Goal: Task Accomplishment & Management: Use online tool/utility

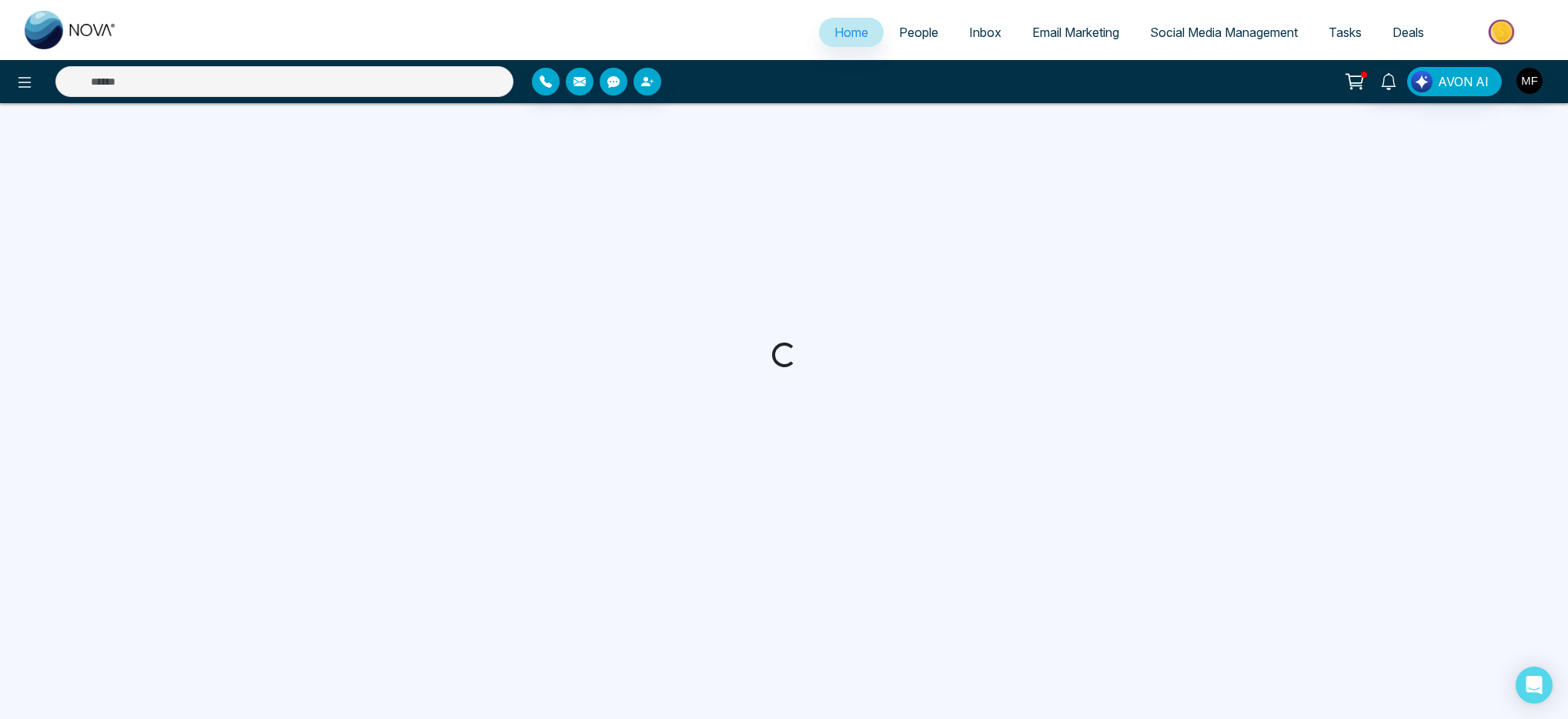
select select "*"
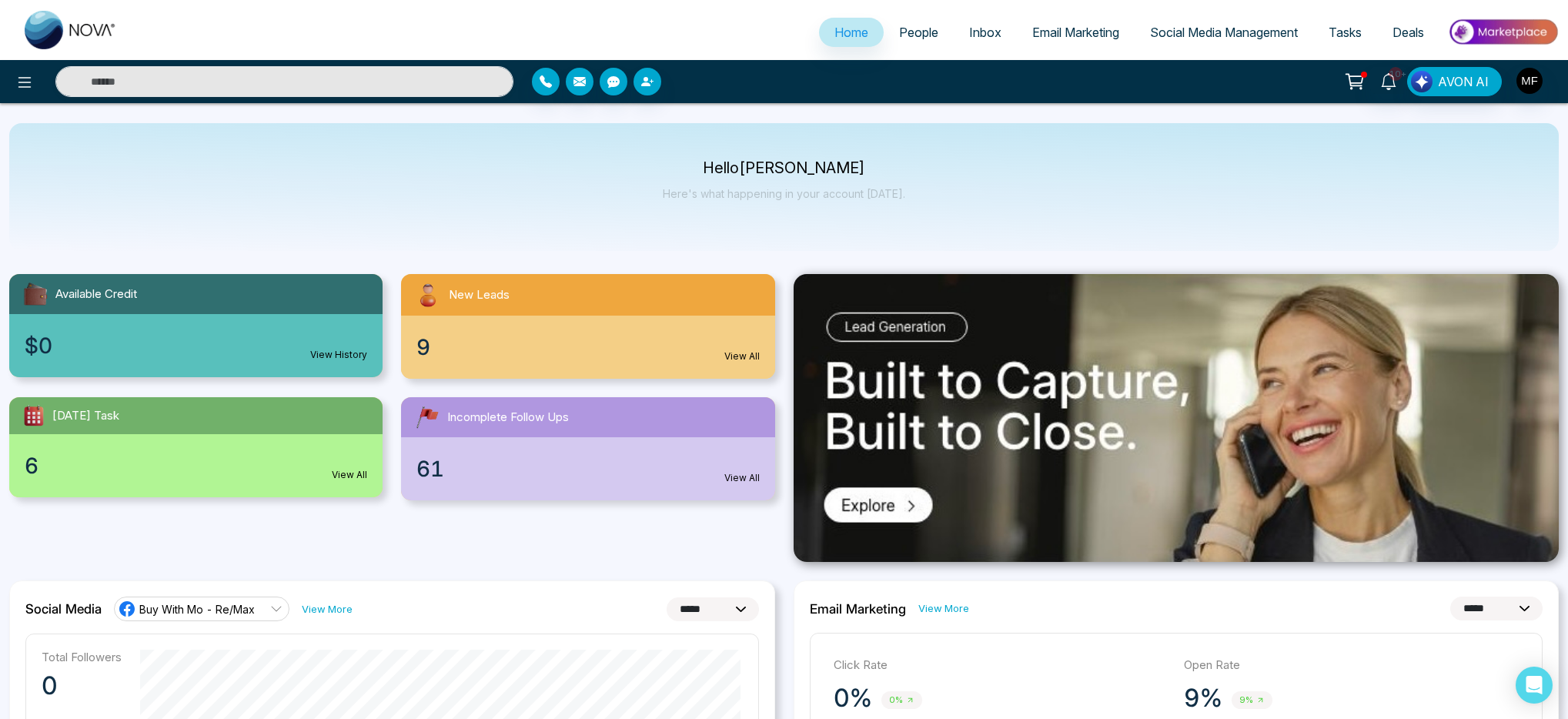
click at [1071, 33] on span "Email Marketing" at bounding box center [1076, 33] width 87 height 16
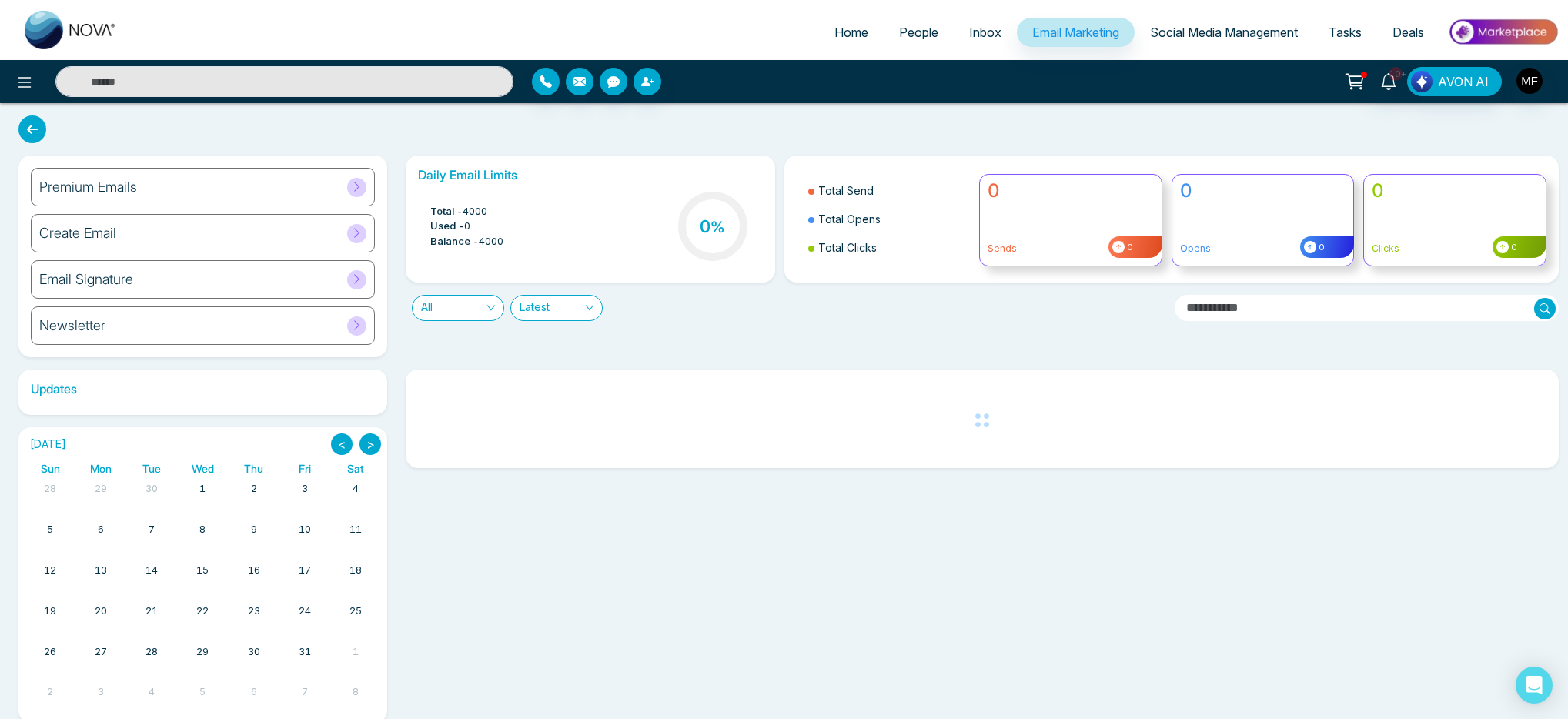
click at [109, 325] on div "Newsletter" at bounding box center [203, 326] width 345 height 39
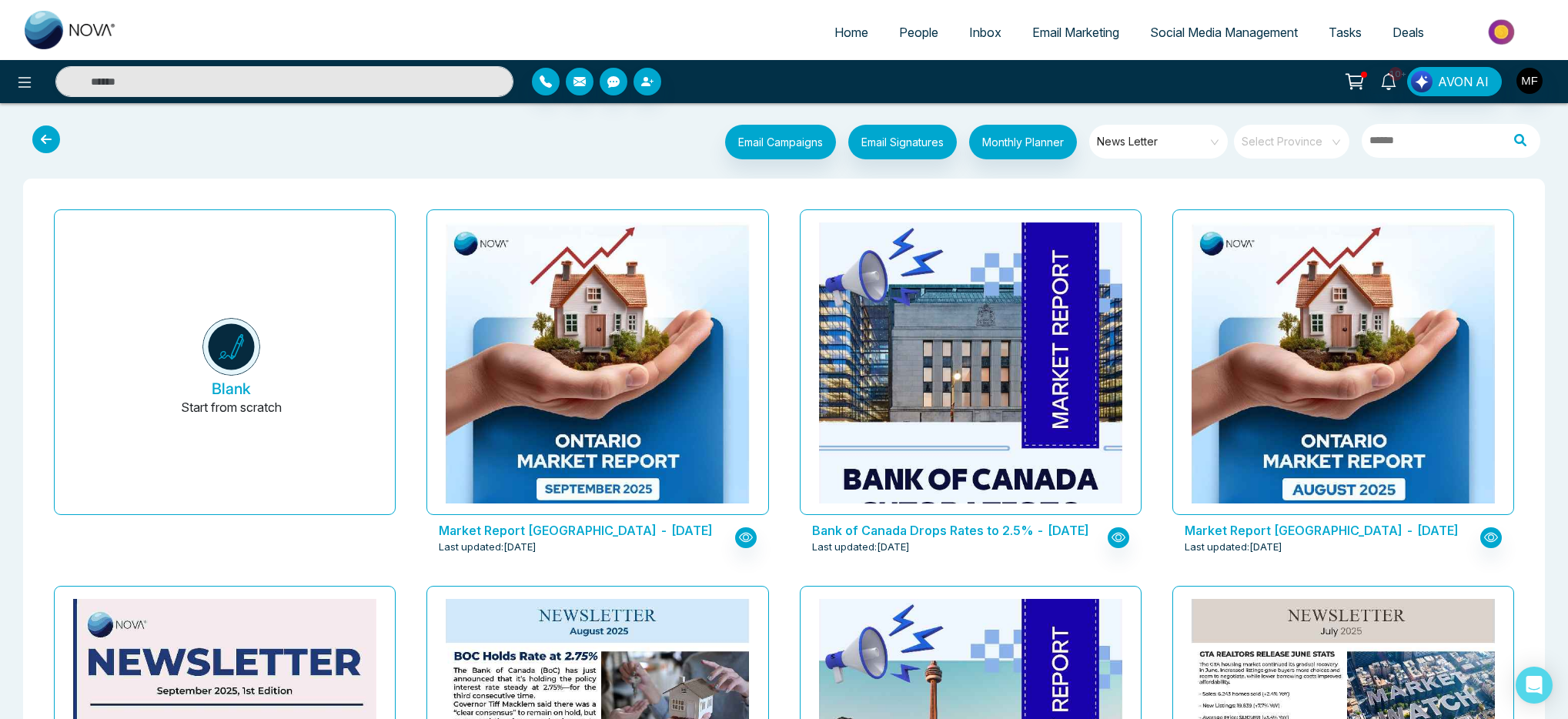
click at [1078, 36] on span "Email Marketing" at bounding box center [1076, 33] width 87 height 16
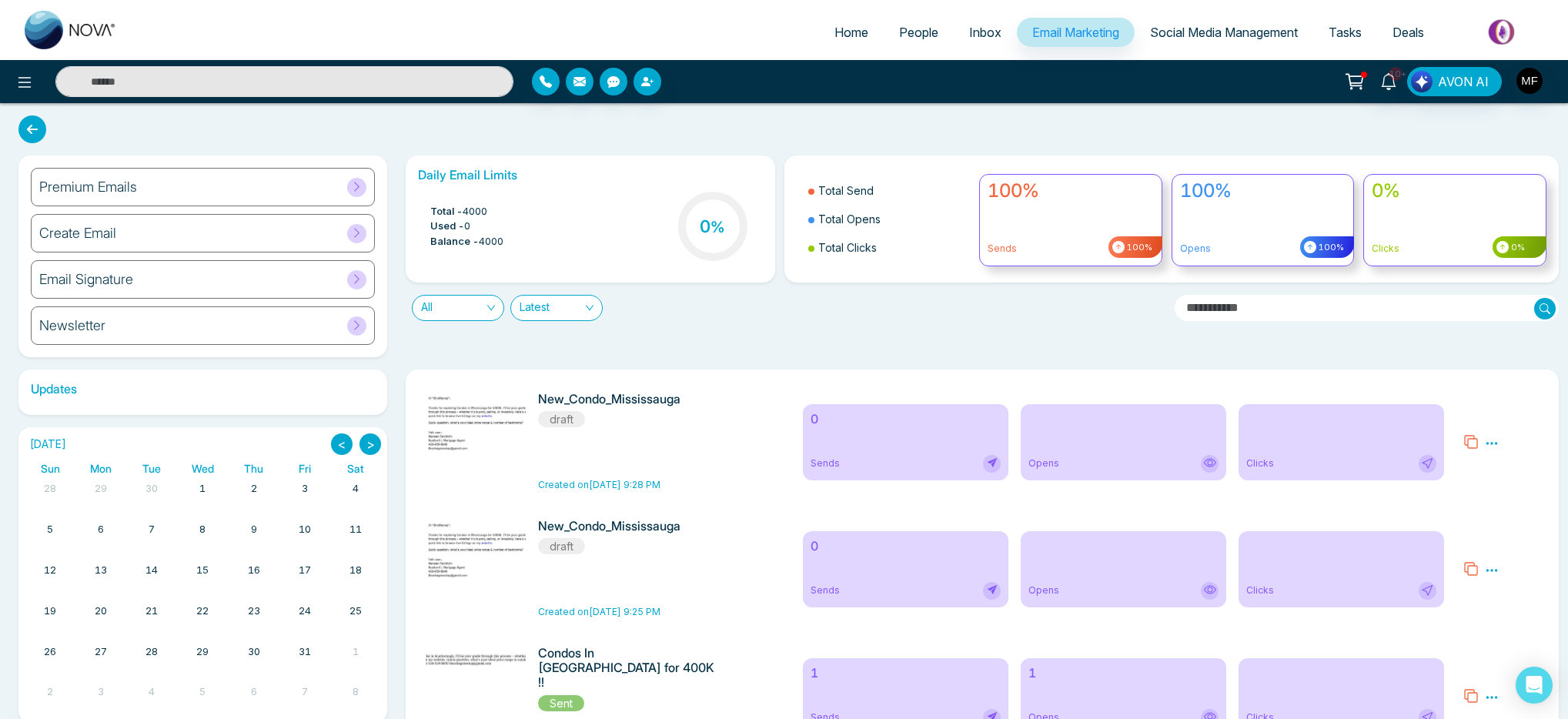
click at [256, 185] on div "Premium Emails" at bounding box center [203, 187] width 345 height 39
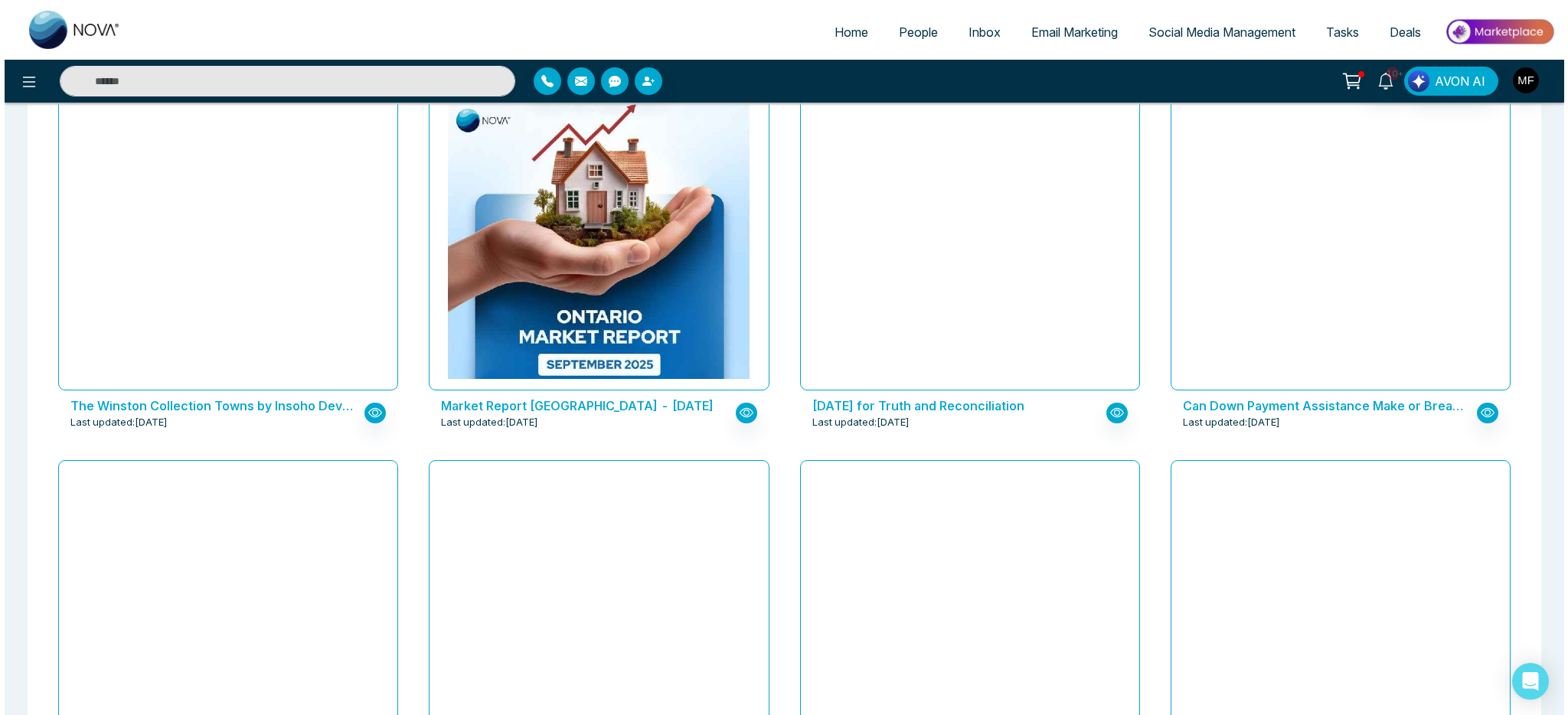
scroll to position [498, 0]
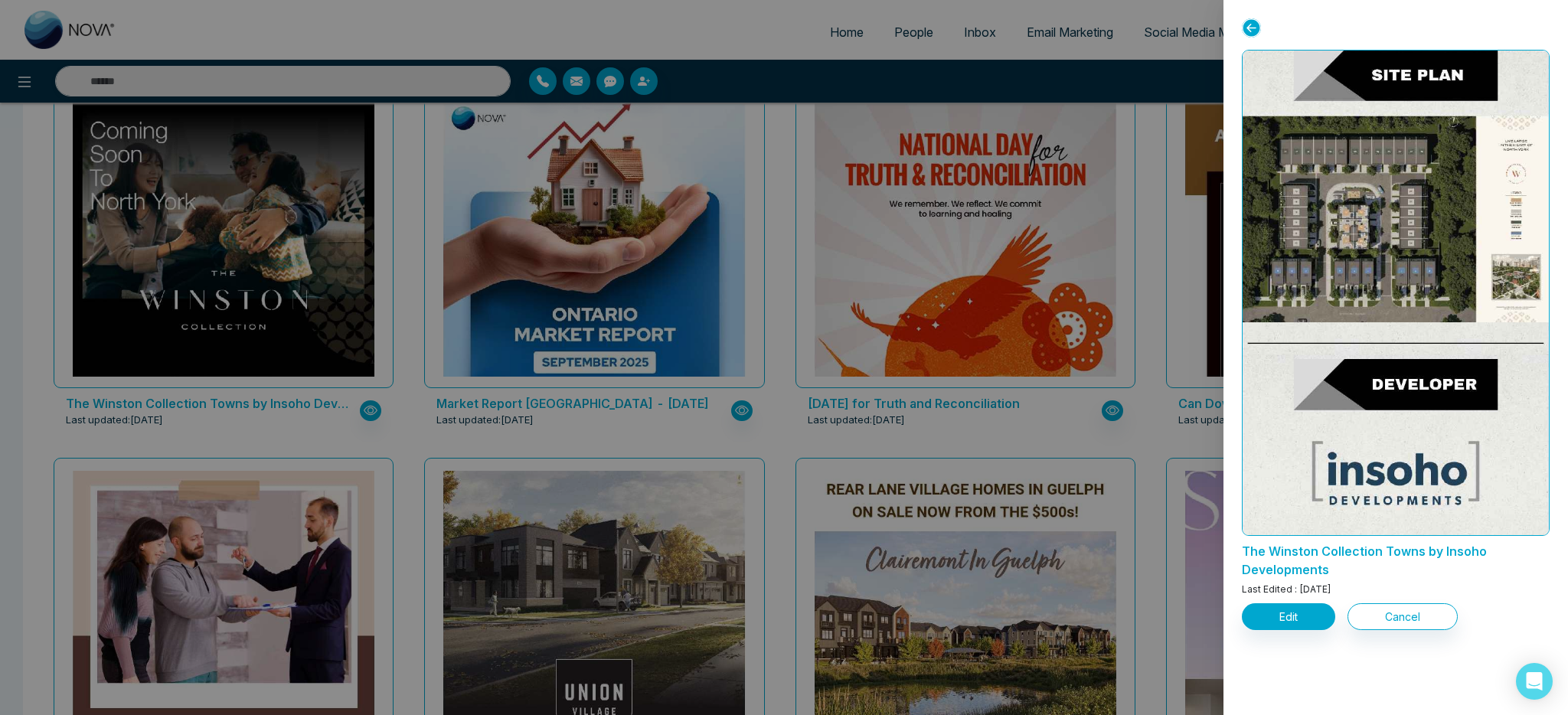
scroll to position [2694, 0]
drag, startPoint x: 1239, startPoint y: 551, endPoint x: 1418, endPoint y: 551, distance: 179.0
click at [1418, 551] on div "The Winston Collection Towns by Insoho Developments Last Edited : [DATE] Edit C…" at bounding box center [1396, 358] width 344 height 715
copy p "The Winston Collection Towns"
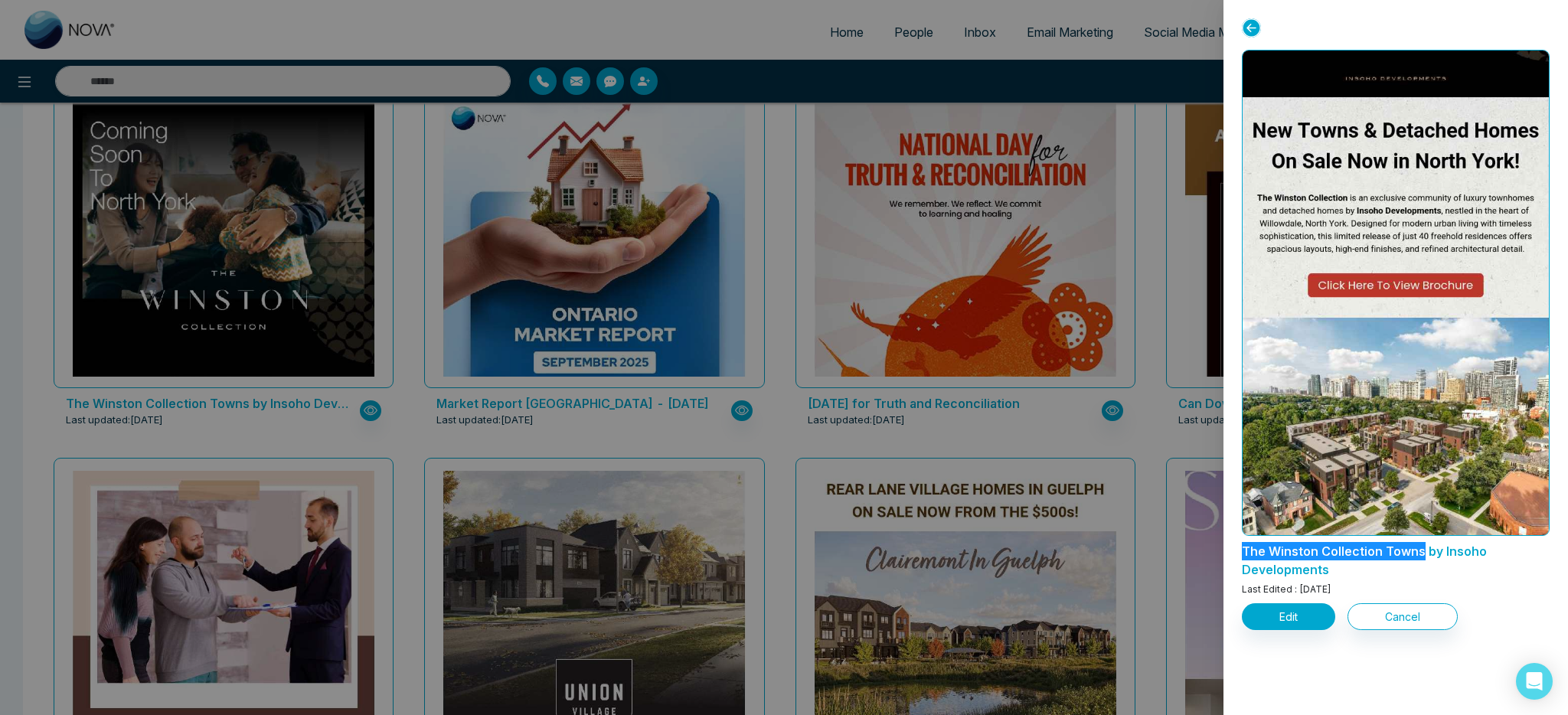
scroll to position [272, 0]
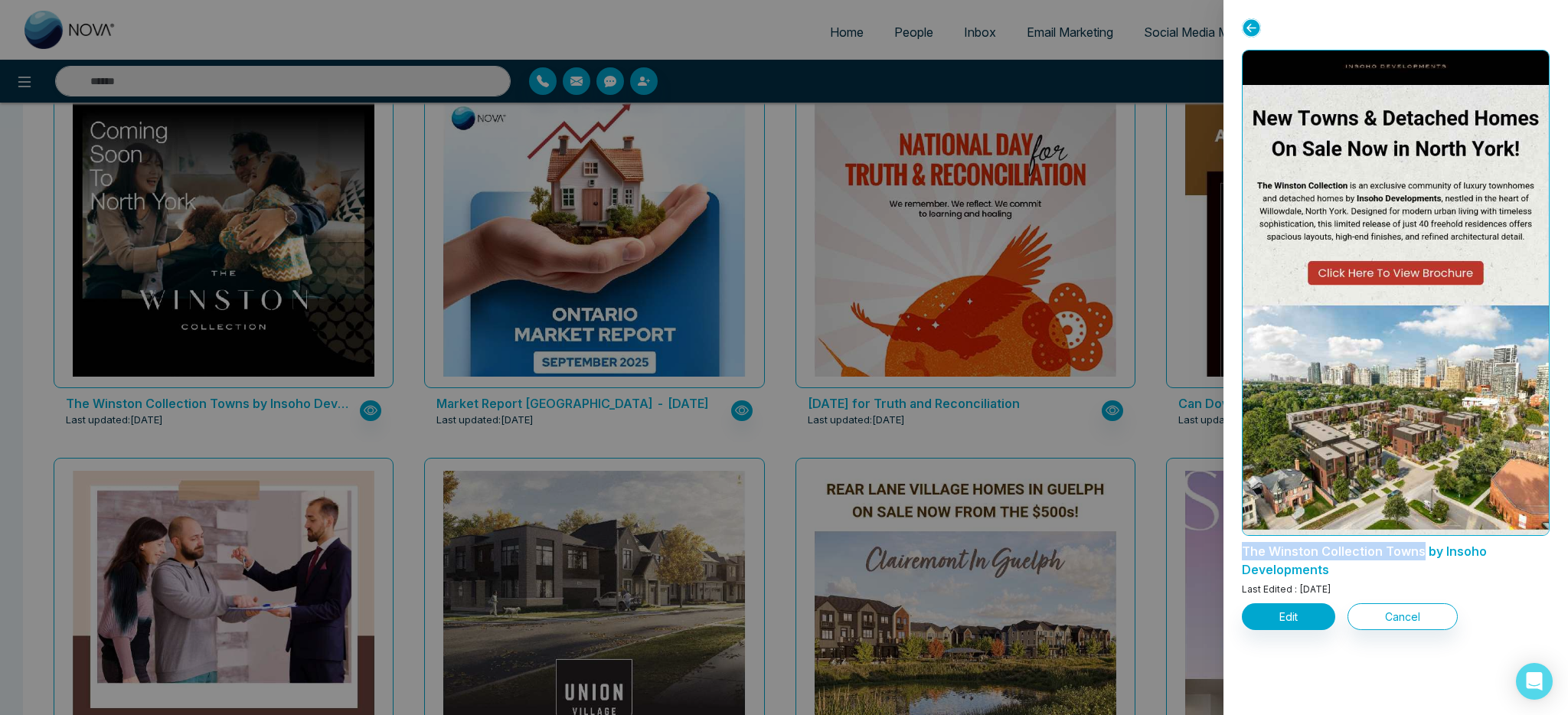
click at [1287, 613] on button "Edit" at bounding box center [1288, 616] width 94 height 27
click at [1288, 621] on button "Edit" at bounding box center [1288, 616] width 94 height 27
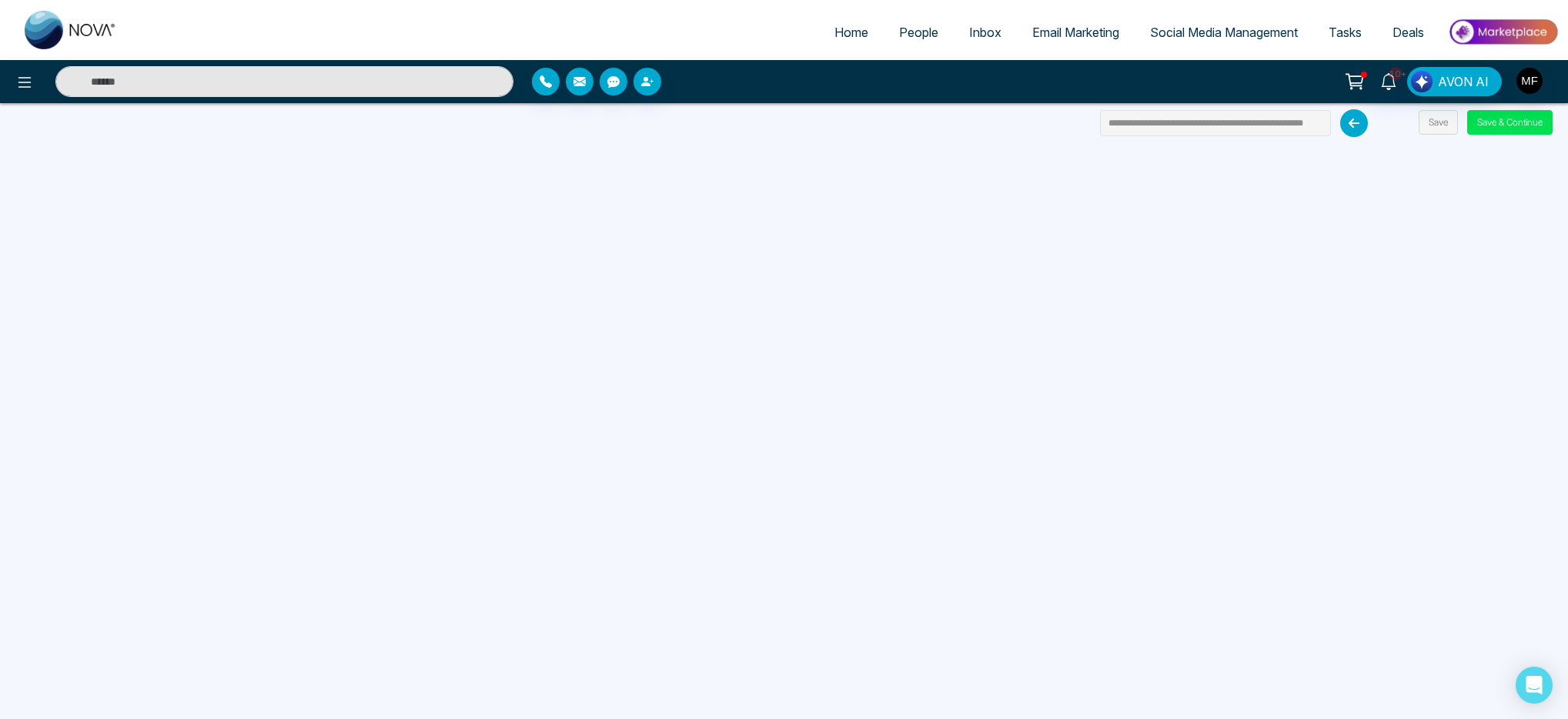
click at [39, 33] on img at bounding box center [70, 30] width 92 height 39
select select "*"
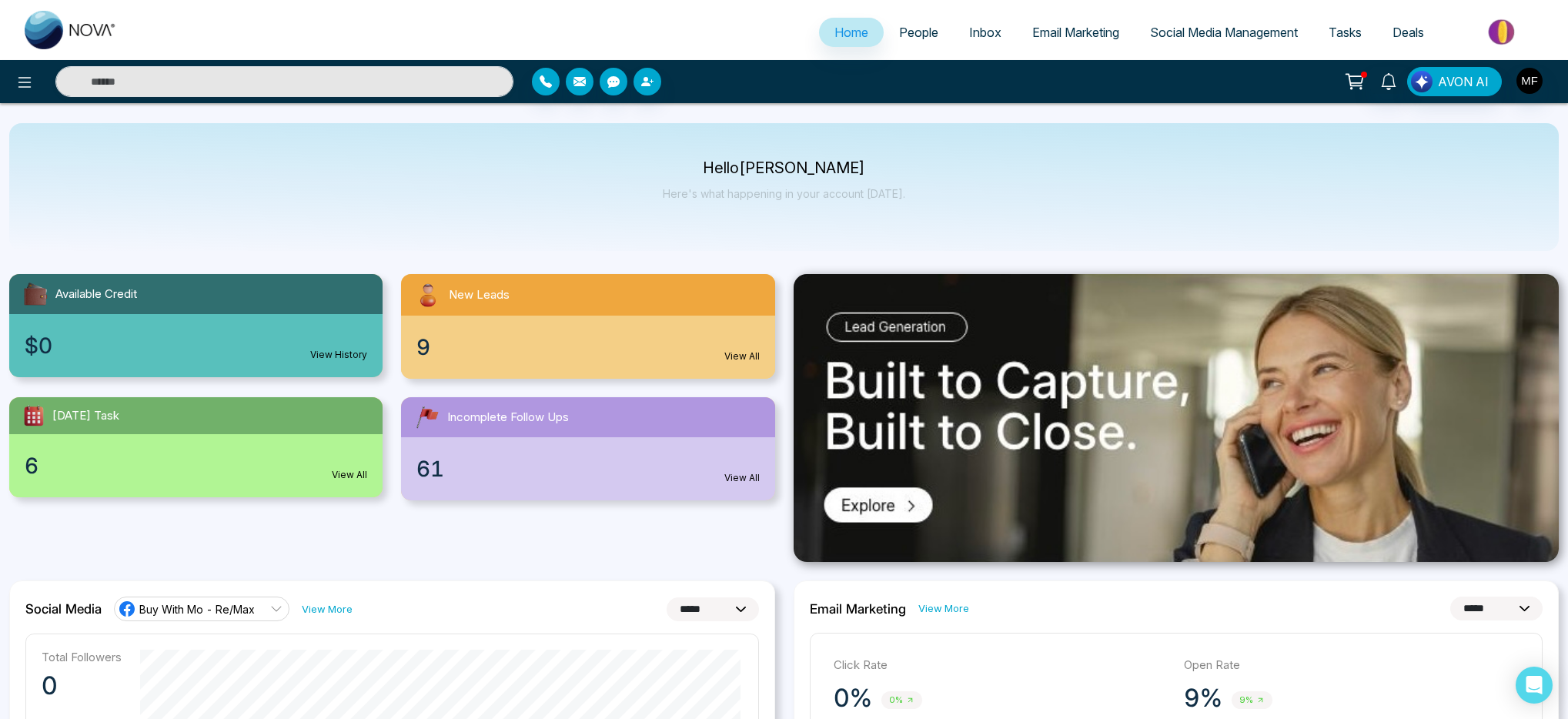
click at [1060, 34] on span "Email Marketing" at bounding box center [1076, 33] width 87 height 16
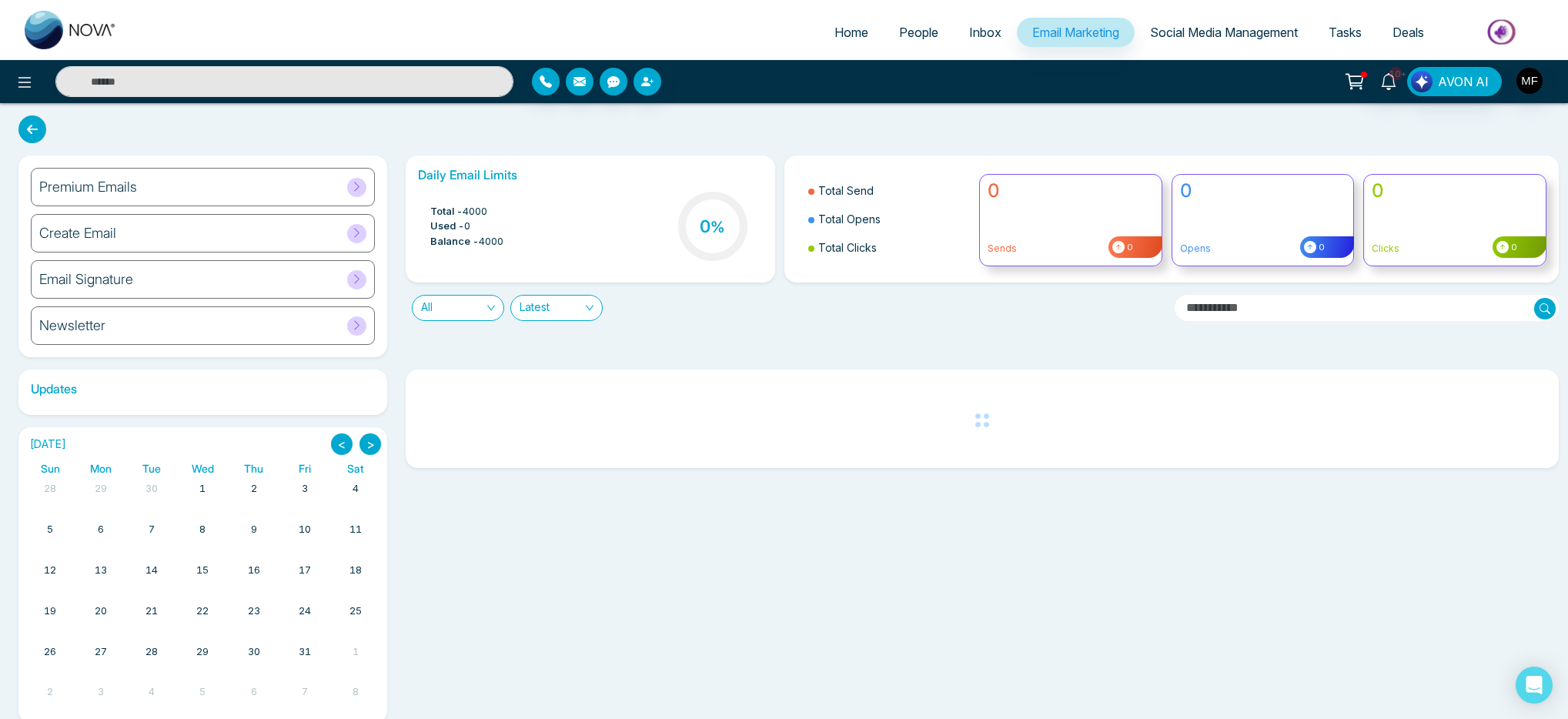
click at [163, 331] on div "Newsletter" at bounding box center [203, 326] width 345 height 39
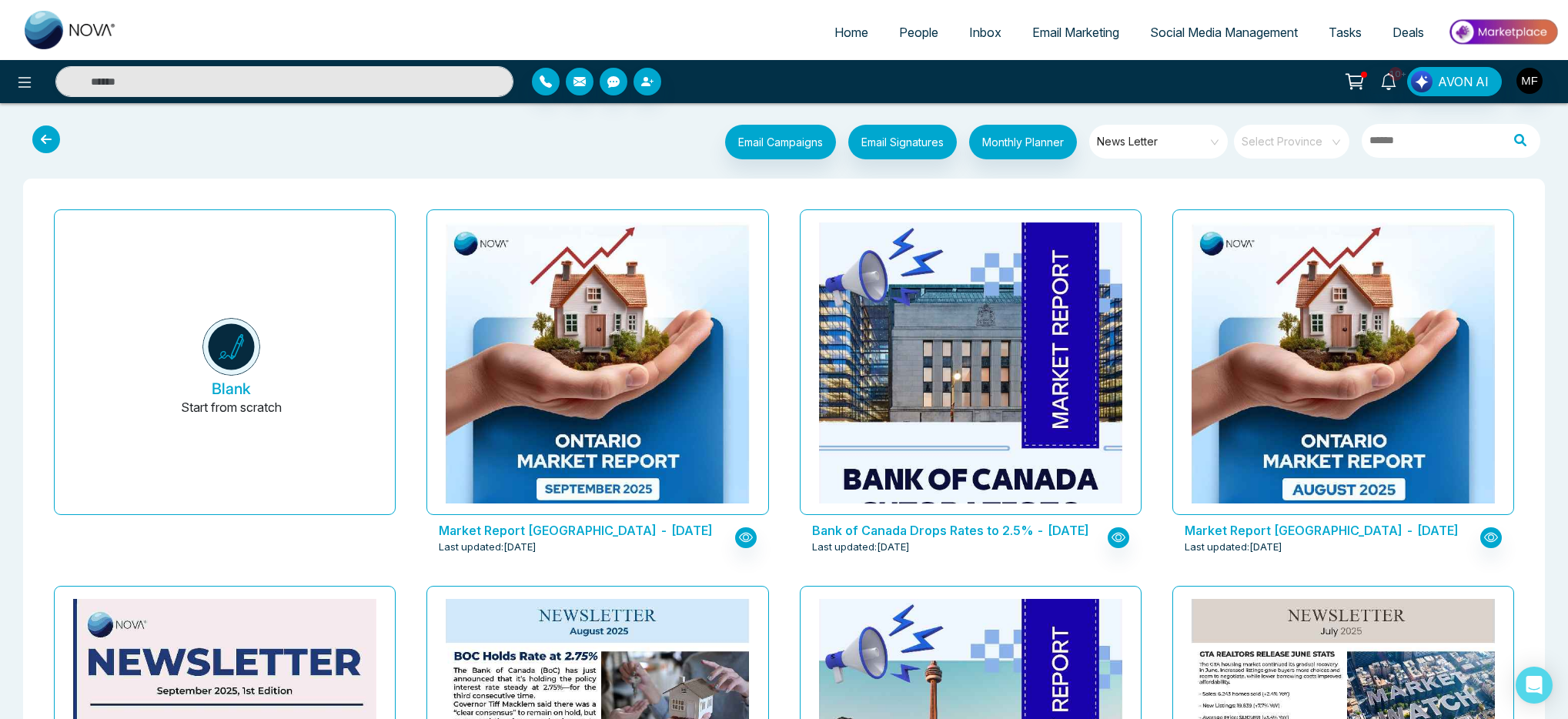
click at [789, 550] on div "Bank of Canada Drops Rates to 2.5% - [DATE] Last updated: [DATE]" at bounding box center [971, 391] width 373 height 376
click at [1180, 142] on span "News Letter" at bounding box center [1159, 142] width 126 height 23
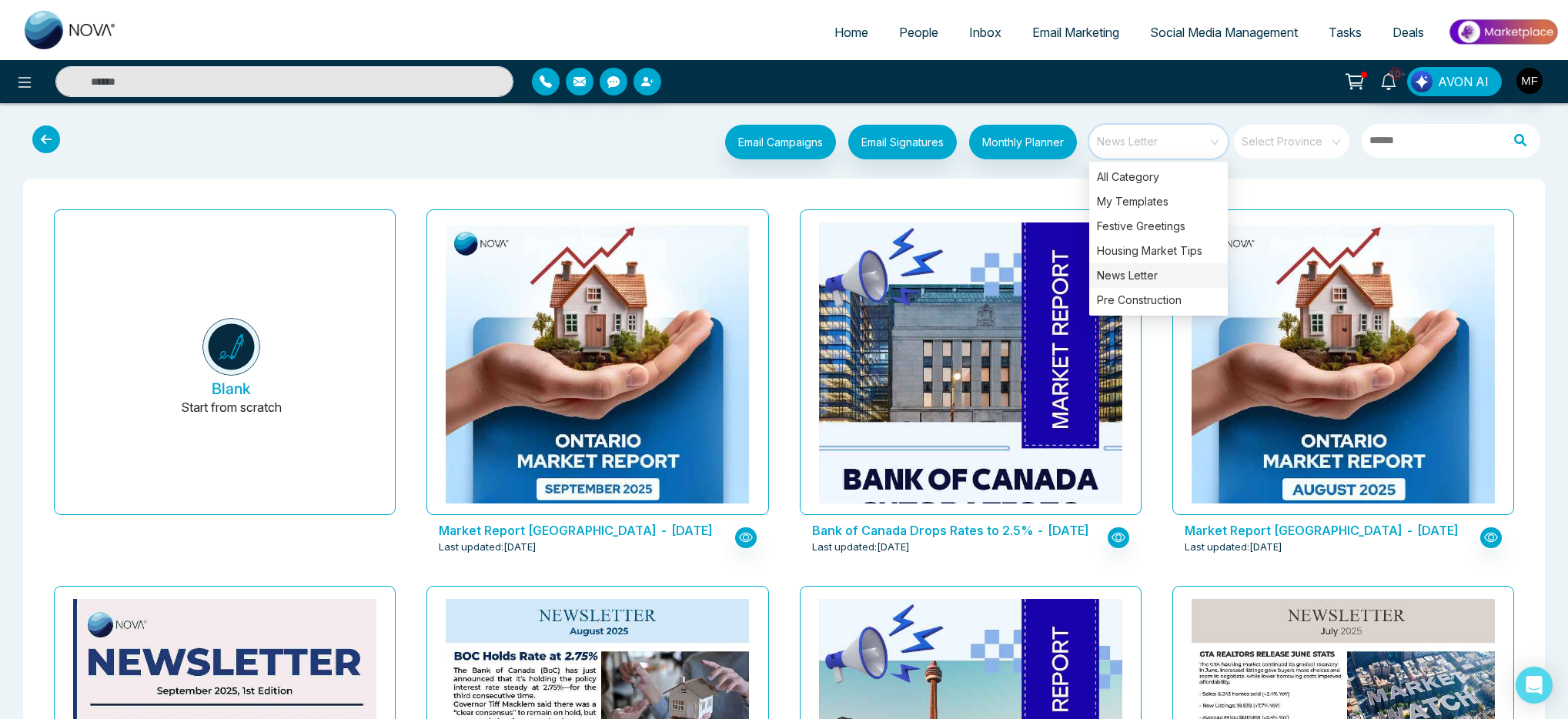
click at [1180, 142] on span "News Letter" at bounding box center [1159, 142] width 126 height 23
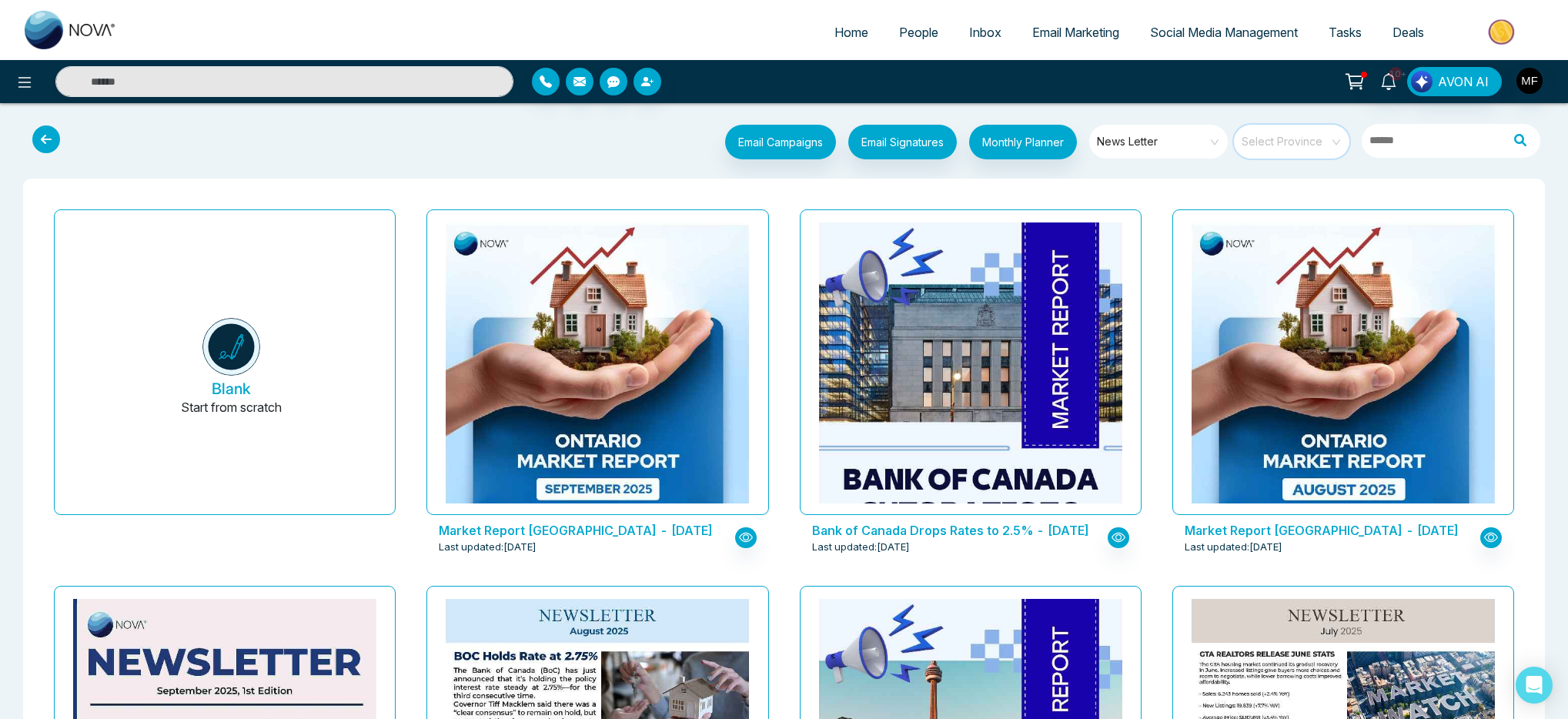
click at [1262, 144] on input "search" at bounding box center [1287, 136] width 88 height 23
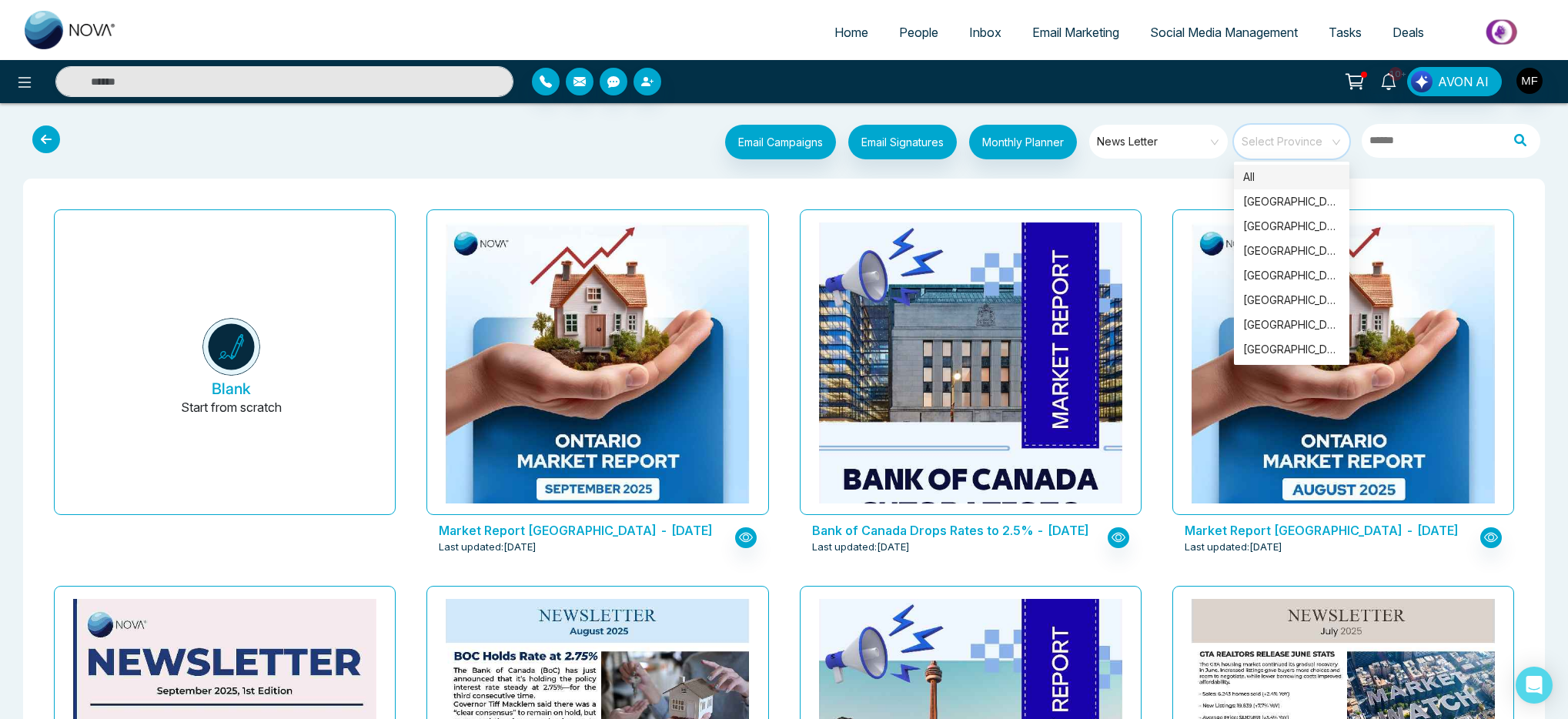
click at [1262, 144] on input "search" at bounding box center [1287, 136] width 88 height 23
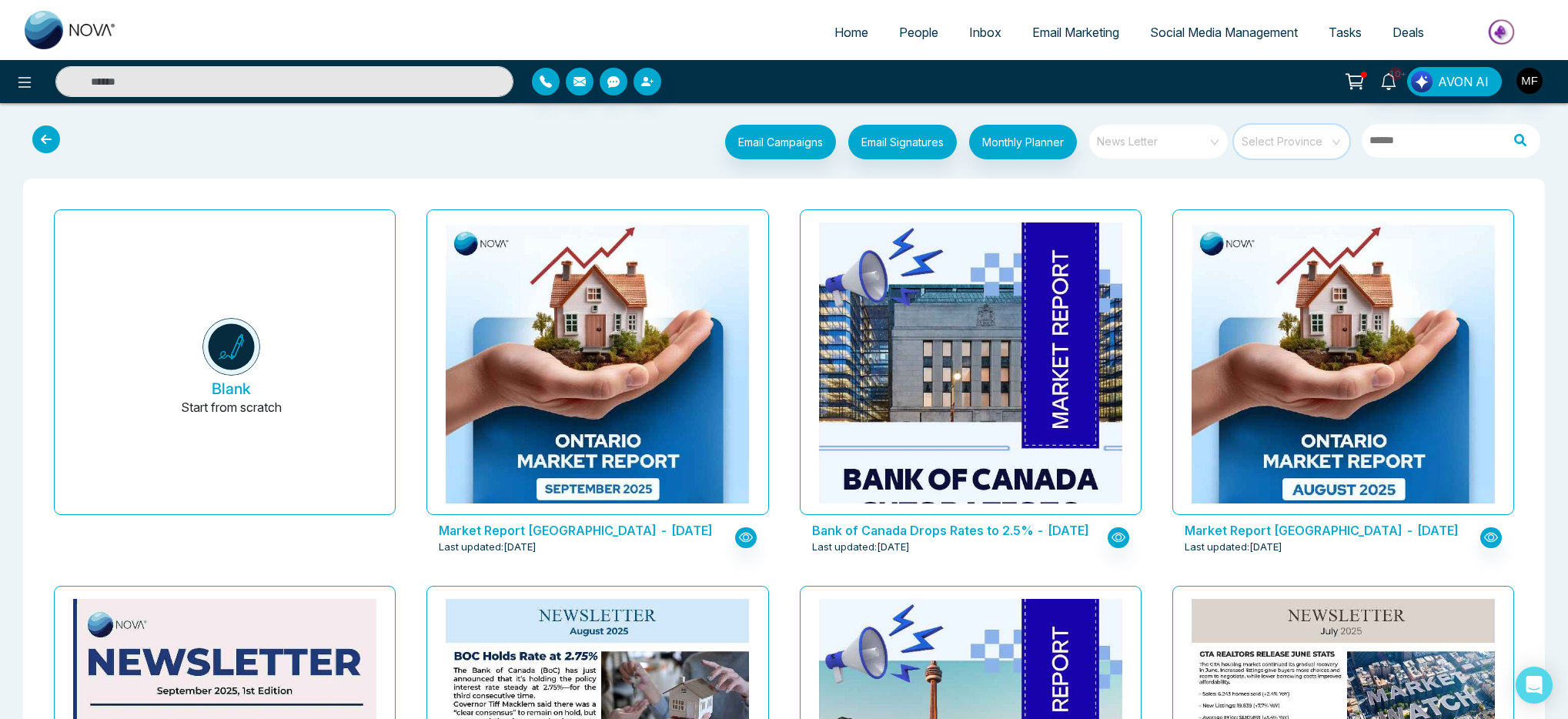
click at [1146, 142] on span "News Letter" at bounding box center [1159, 142] width 126 height 23
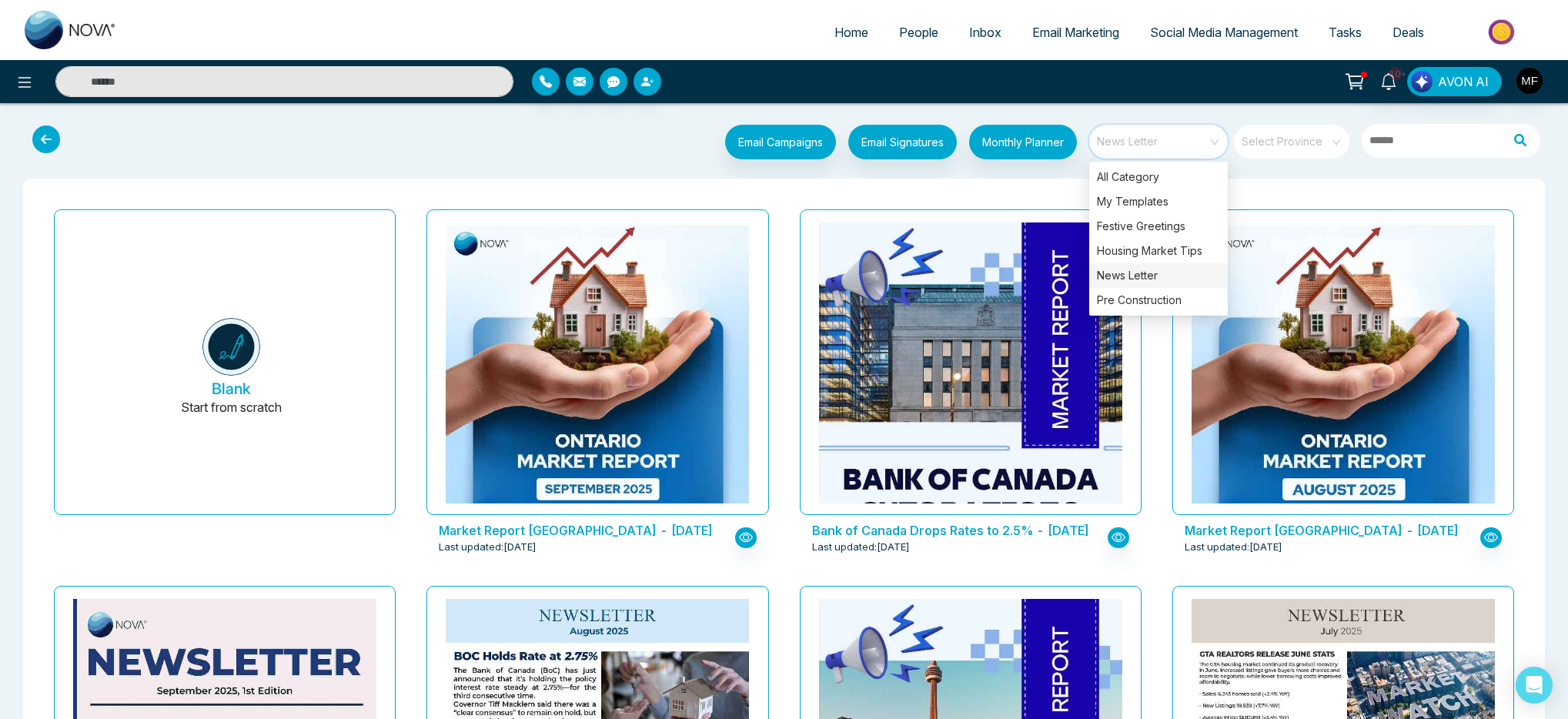
click at [1146, 142] on span "News Letter" at bounding box center [1159, 142] width 126 height 23
click at [1158, 142] on span "News Letter" at bounding box center [1159, 142] width 126 height 23
click at [1179, 302] on div "Pre Construction" at bounding box center [1159, 301] width 139 height 25
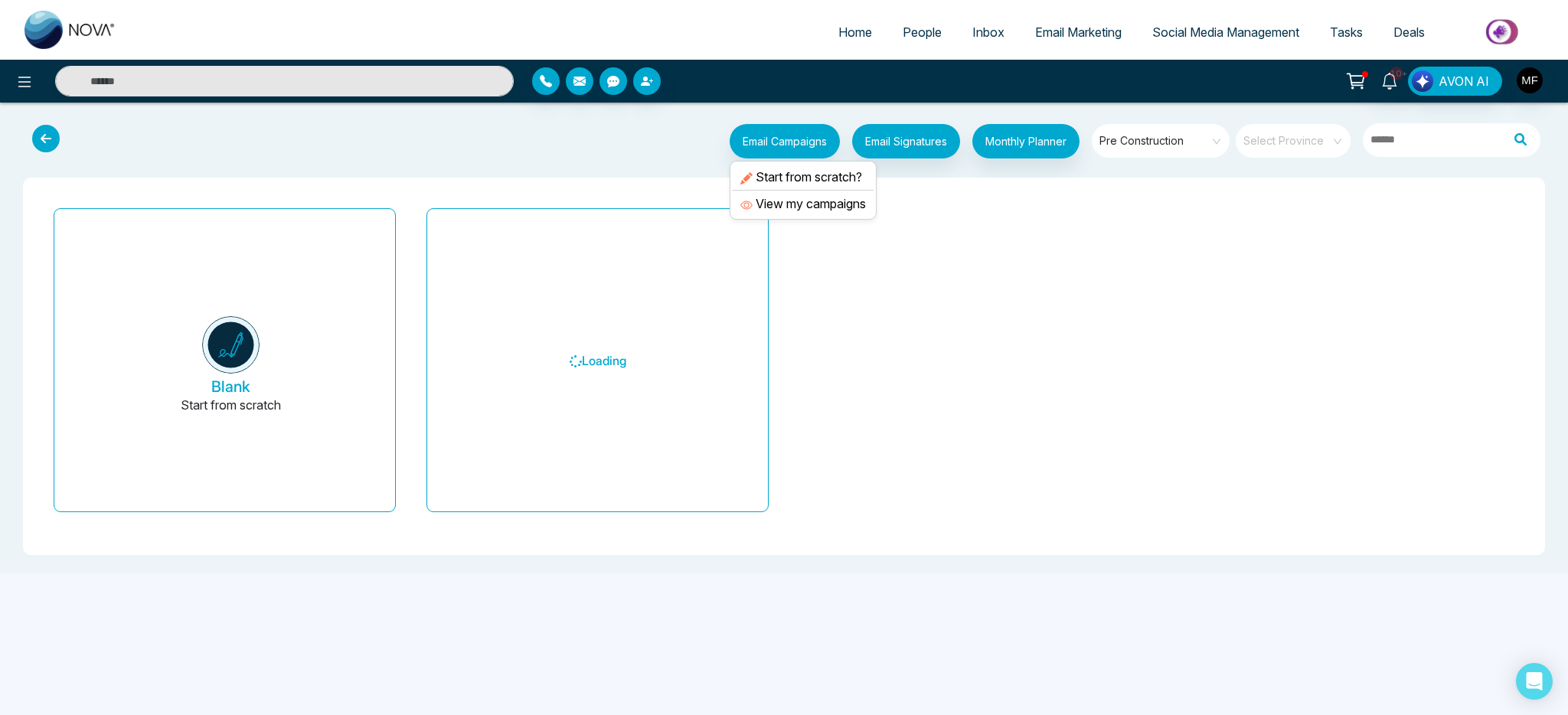
click at [875, 195] on ul "Start from scratch? View my campaigns" at bounding box center [803, 190] width 147 height 59
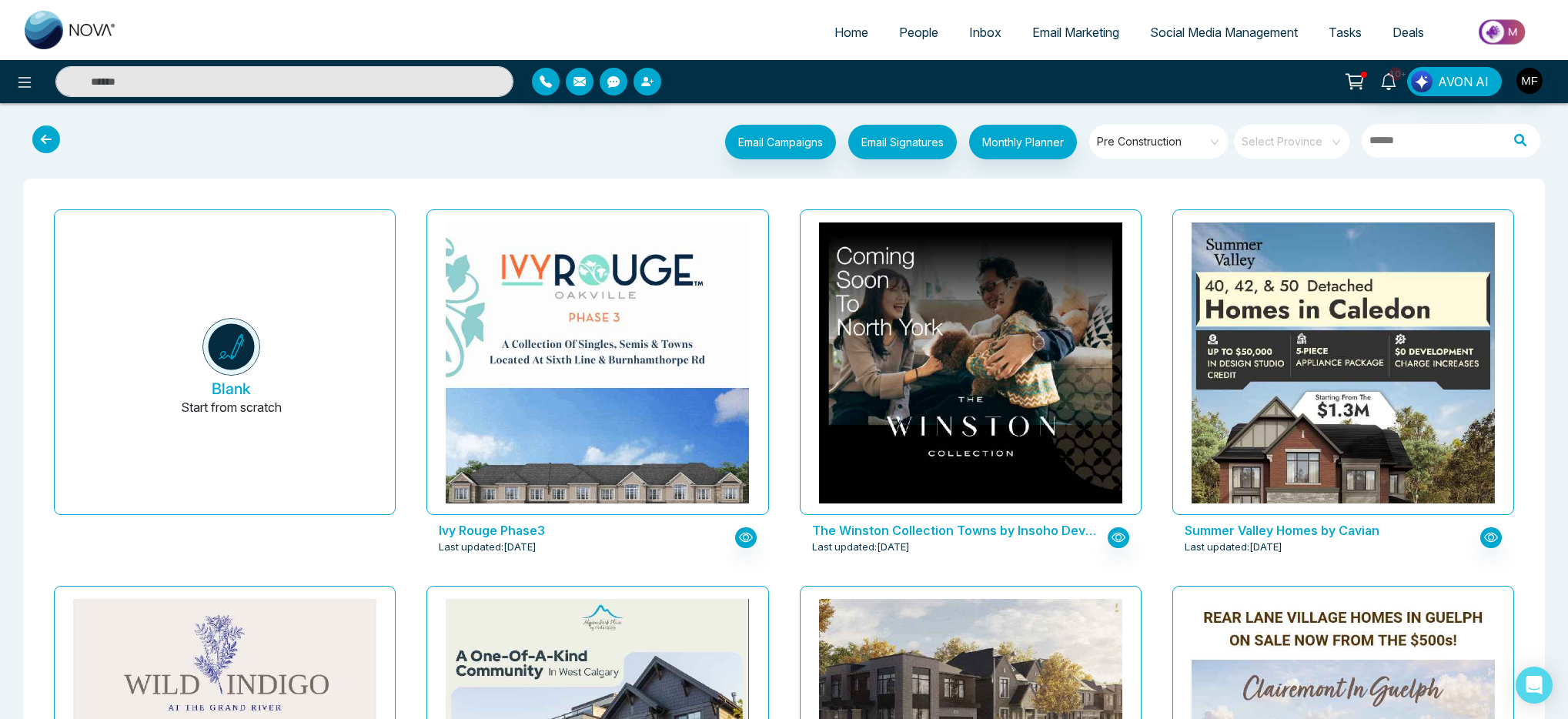
click at [1273, 156] on span at bounding box center [1287, 142] width 88 height 34
click at [349, 81] on input "text" at bounding box center [284, 81] width 458 height 31
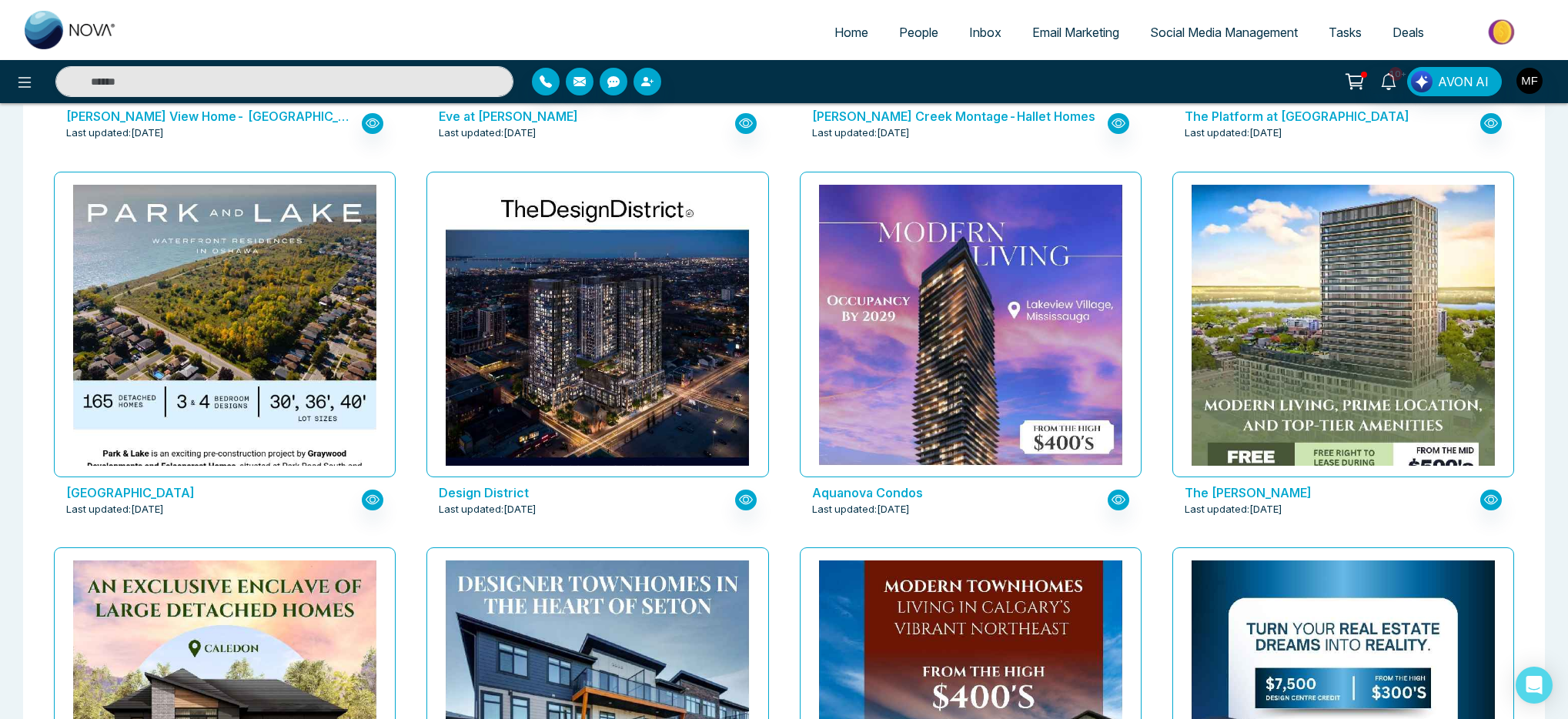
scroll to position [2670, 0]
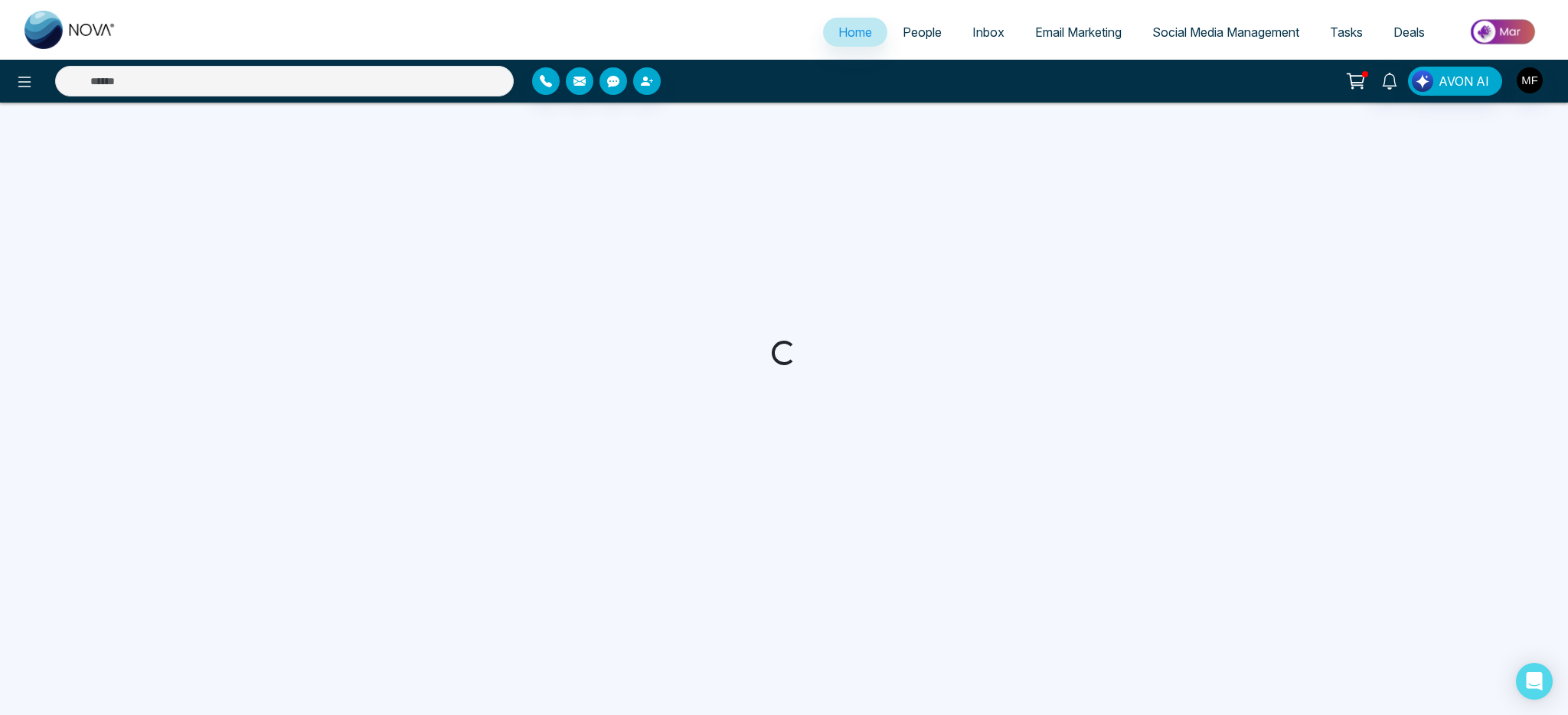
select select "*"
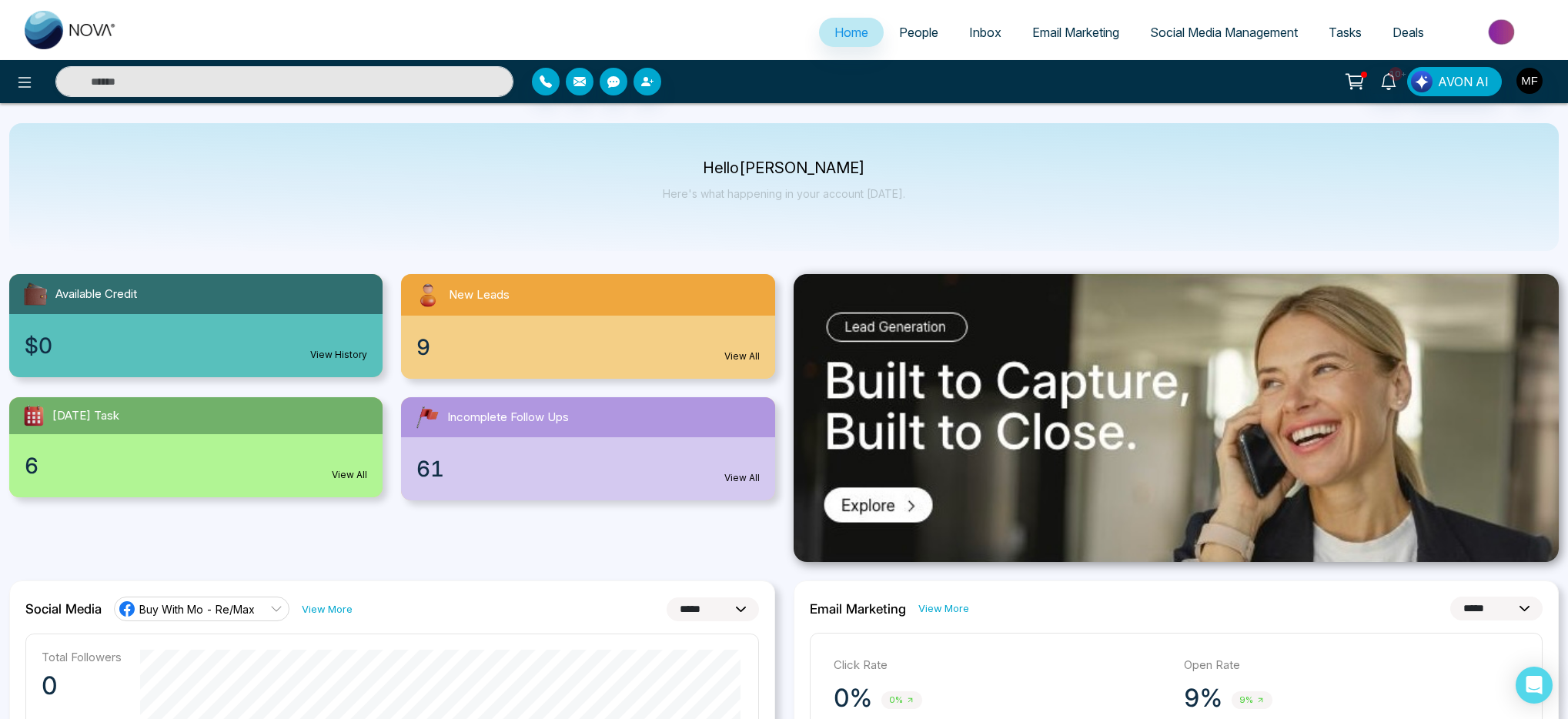
click at [902, 35] on span "People" at bounding box center [918, 33] width 40 height 16
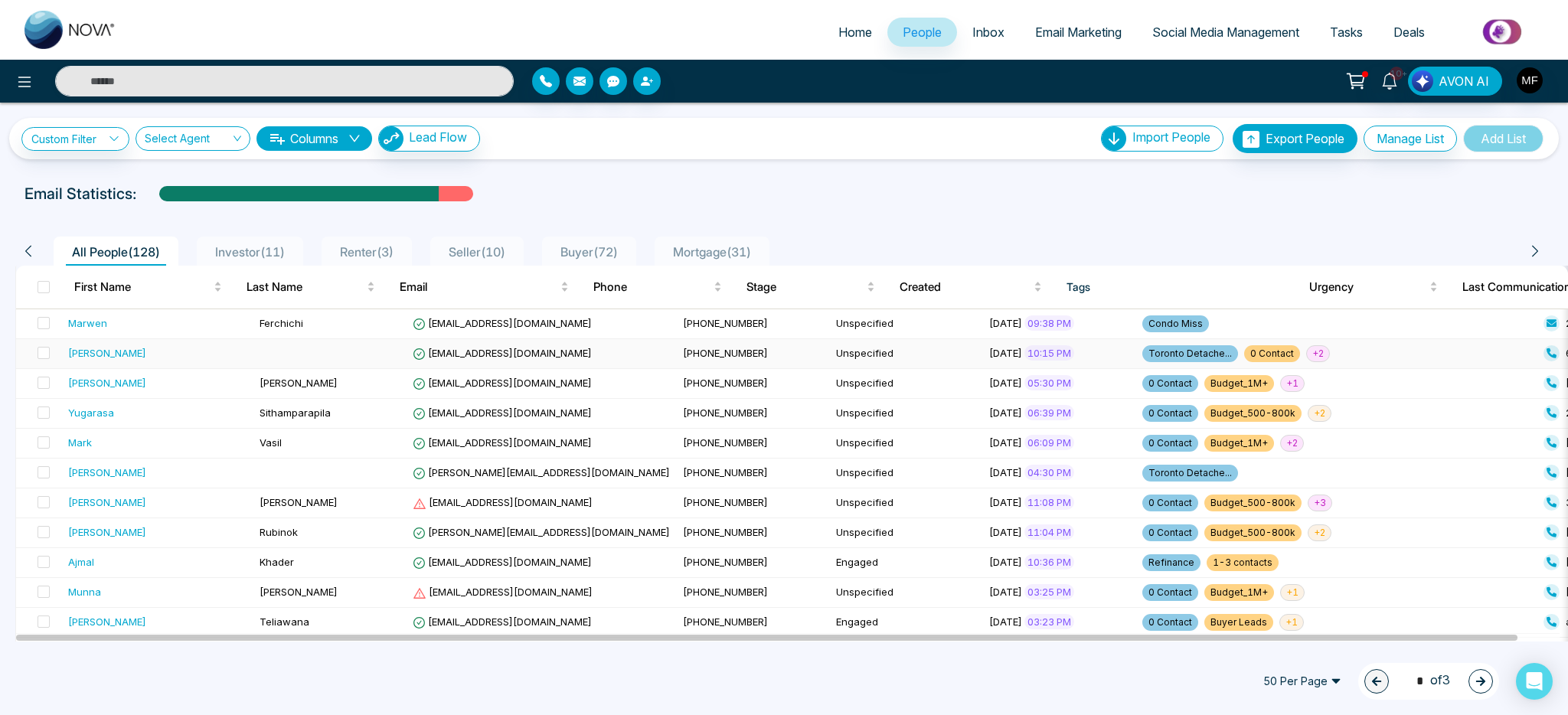
click at [365, 349] on td at bounding box center [330, 354] width 153 height 30
click at [92, 133] on link "Custom Filter" at bounding box center [76, 138] width 108 height 24
click at [104, 166] on input "search" at bounding box center [107, 175] width 124 height 23
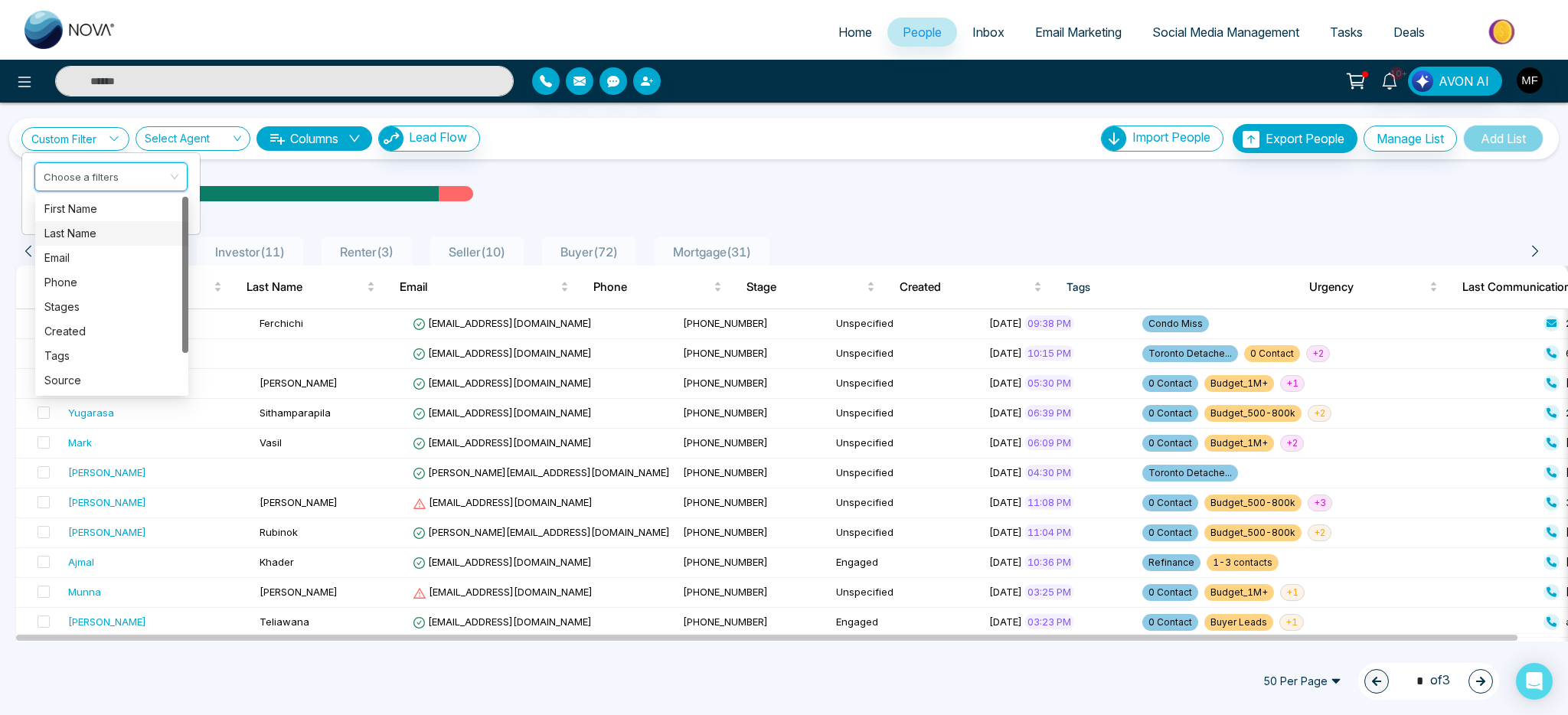
click at [509, 188] on div "Email Statistics:" at bounding box center [528, 193] width 1007 height 23
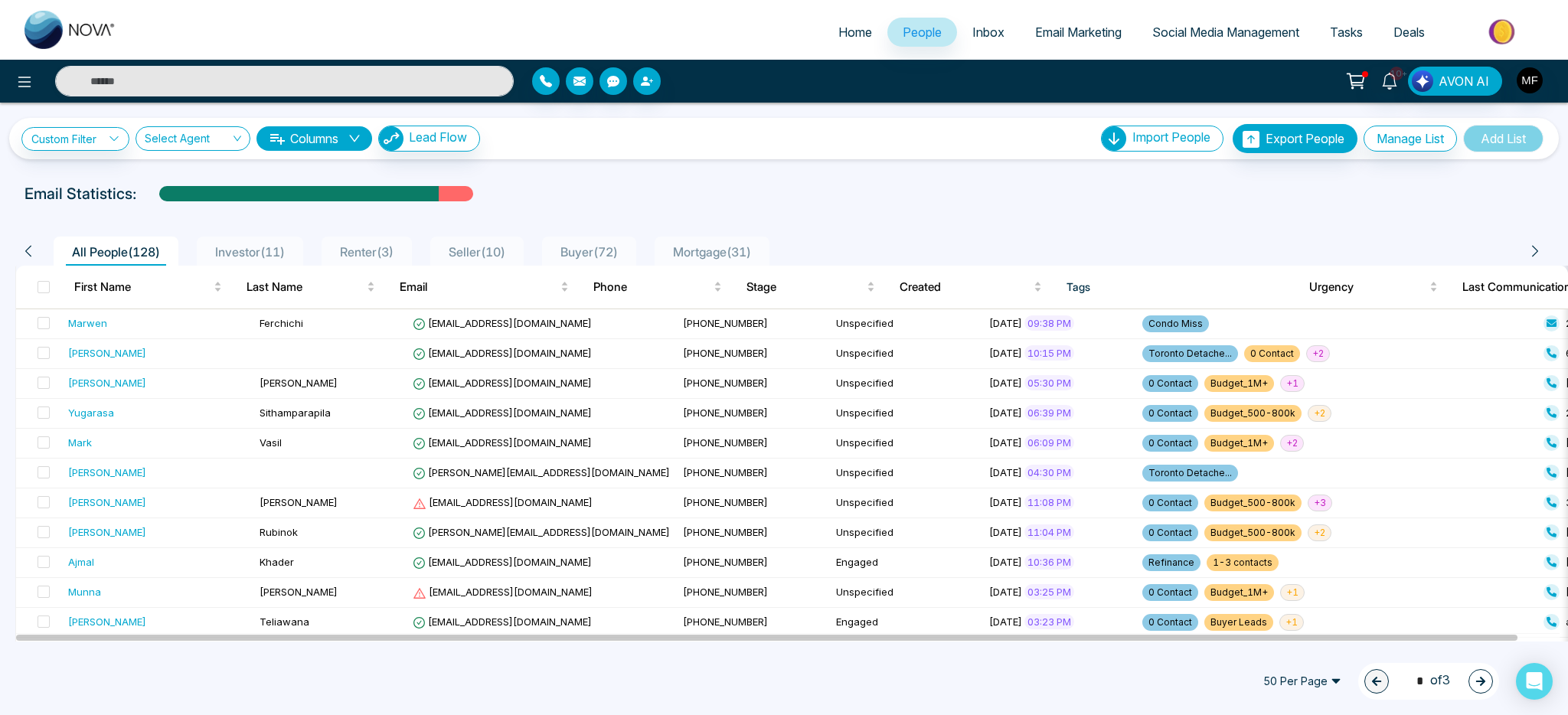
click at [613, 256] on span "Buyer ( 72 )" at bounding box center [589, 252] width 70 height 16
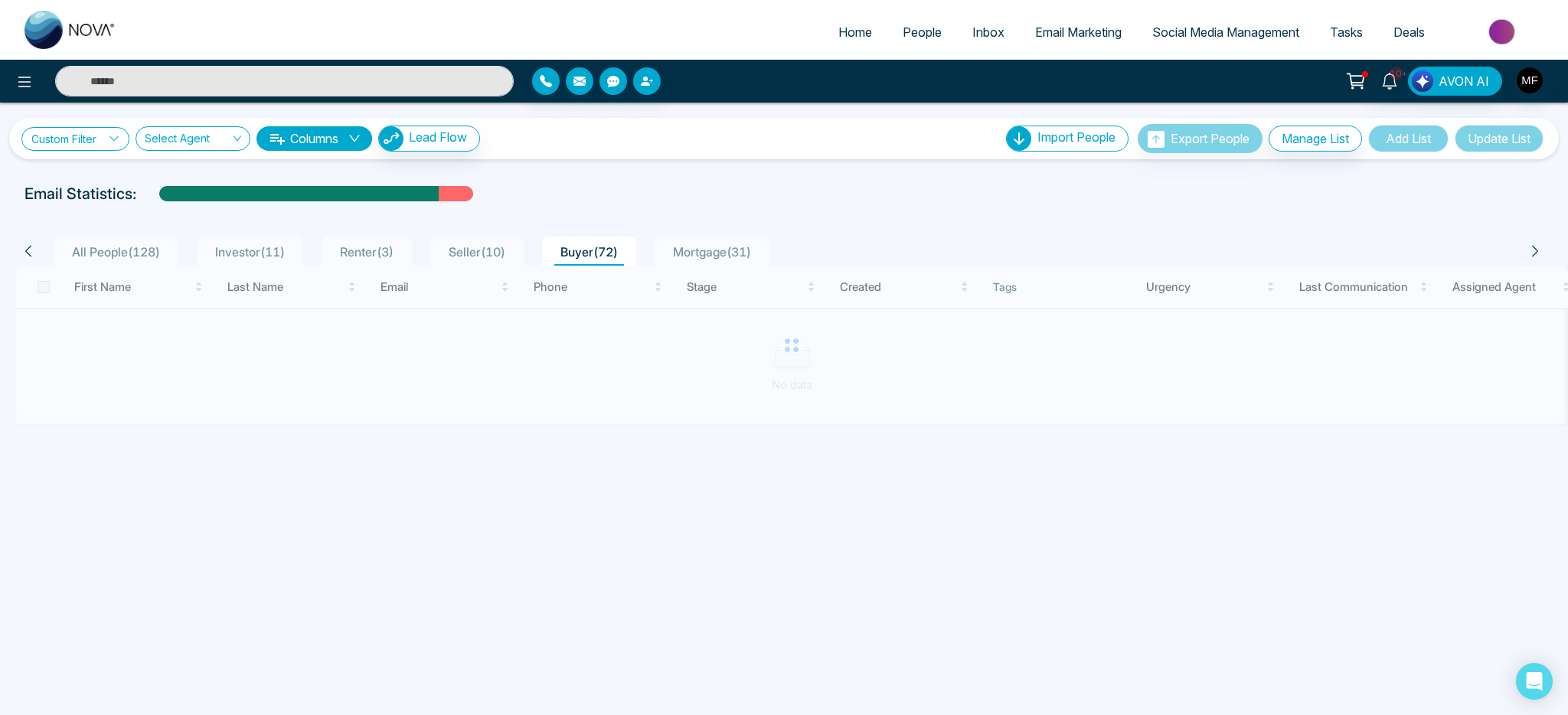
click at [71, 142] on link "Custom Filter" at bounding box center [76, 138] width 108 height 24
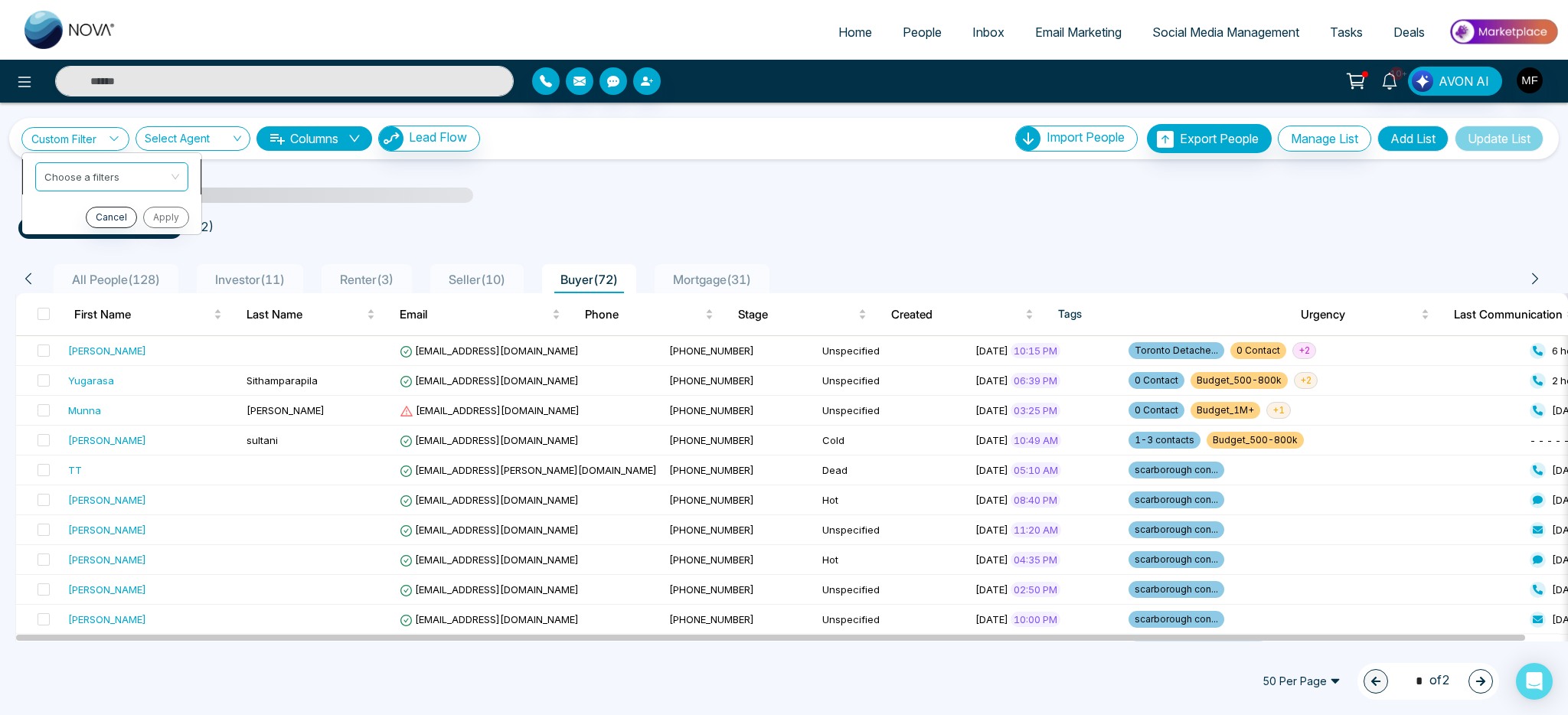
click at [82, 183] on input "search" at bounding box center [107, 175] width 124 height 23
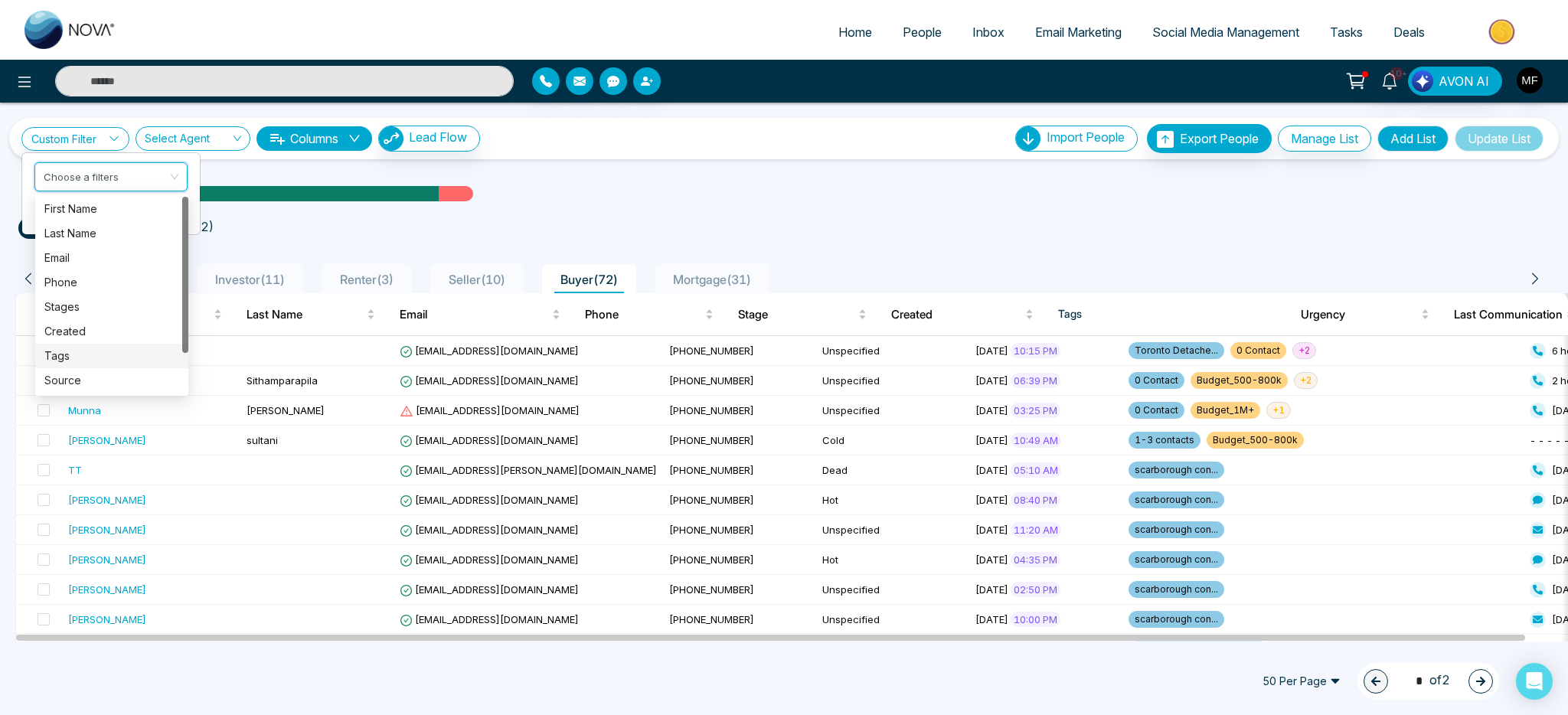
click at [113, 357] on div "Tags" at bounding box center [112, 356] width 135 height 17
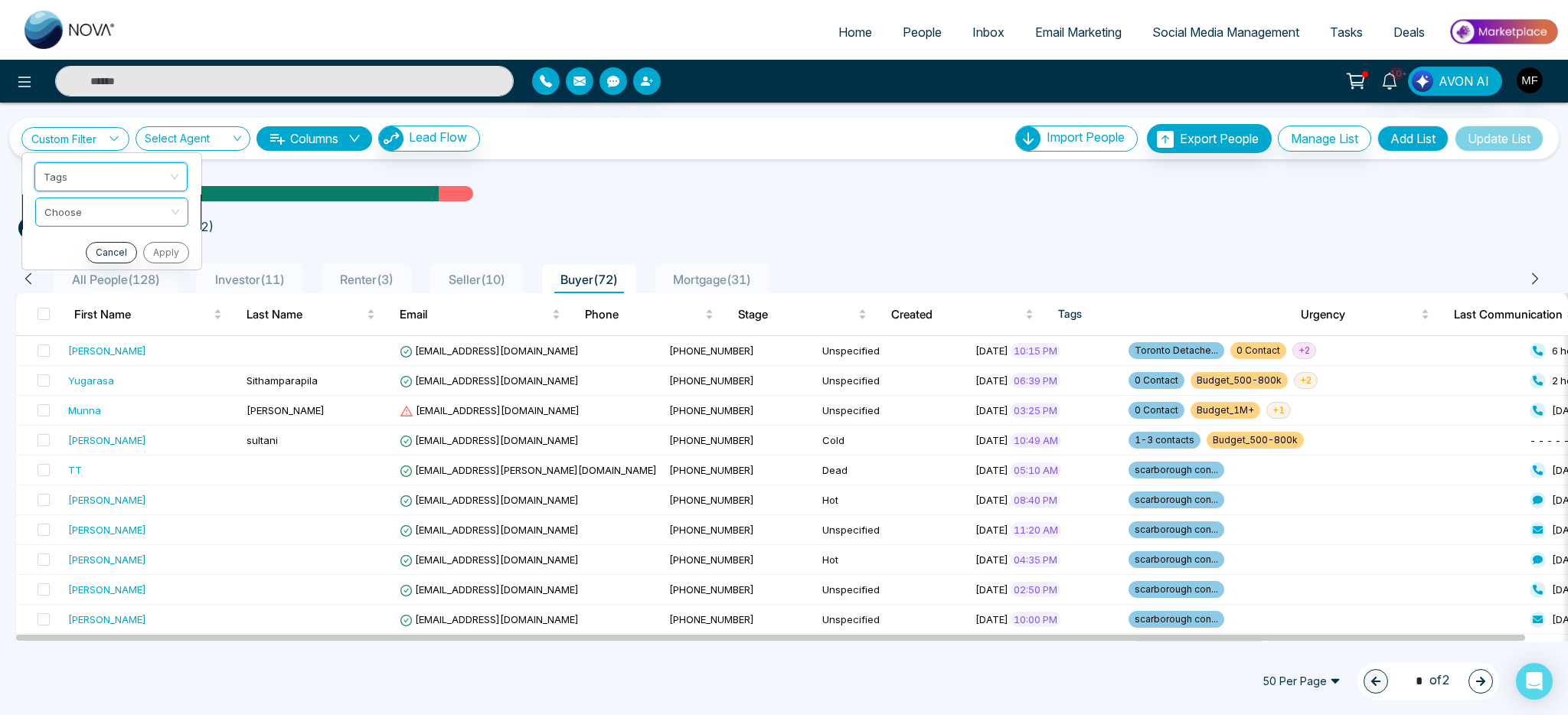
click at [157, 205] on input "search" at bounding box center [107, 210] width 124 height 23
click at [139, 240] on div "include" at bounding box center [112, 244] width 135 height 17
click at [145, 233] on input "search" at bounding box center [107, 245] width 124 height 23
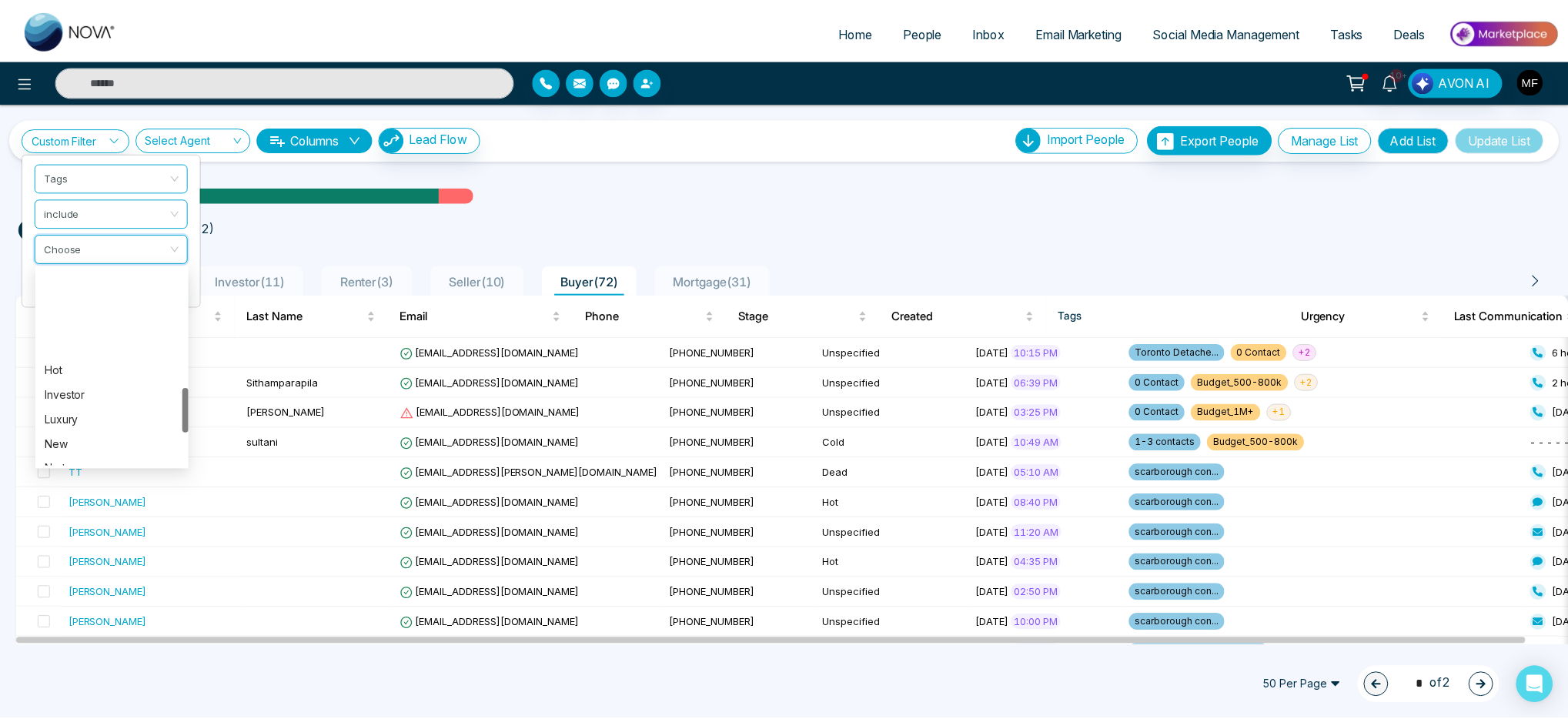
scroll to position [522, 0]
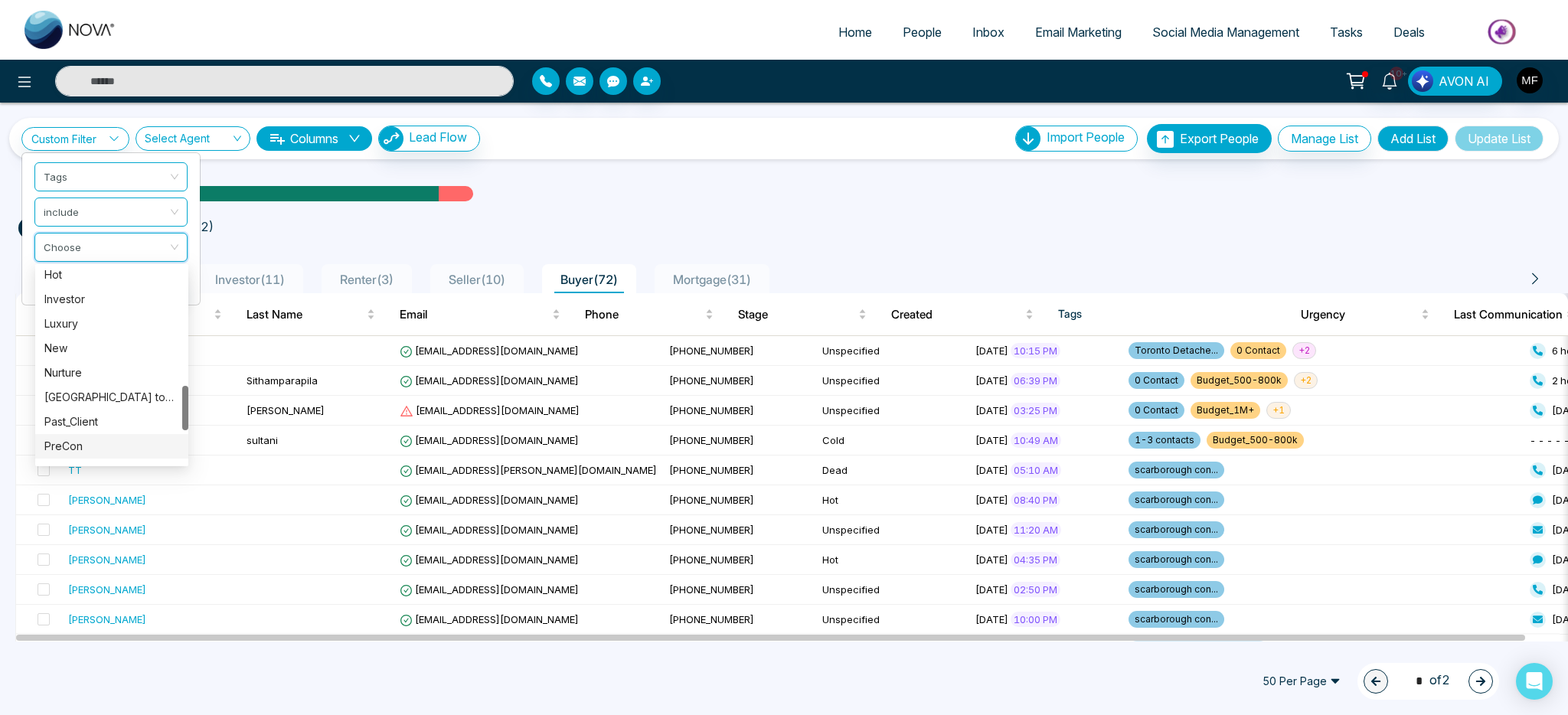
click at [96, 441] on div "PreCon" at bounding box center [112, 446] width 135 height 17
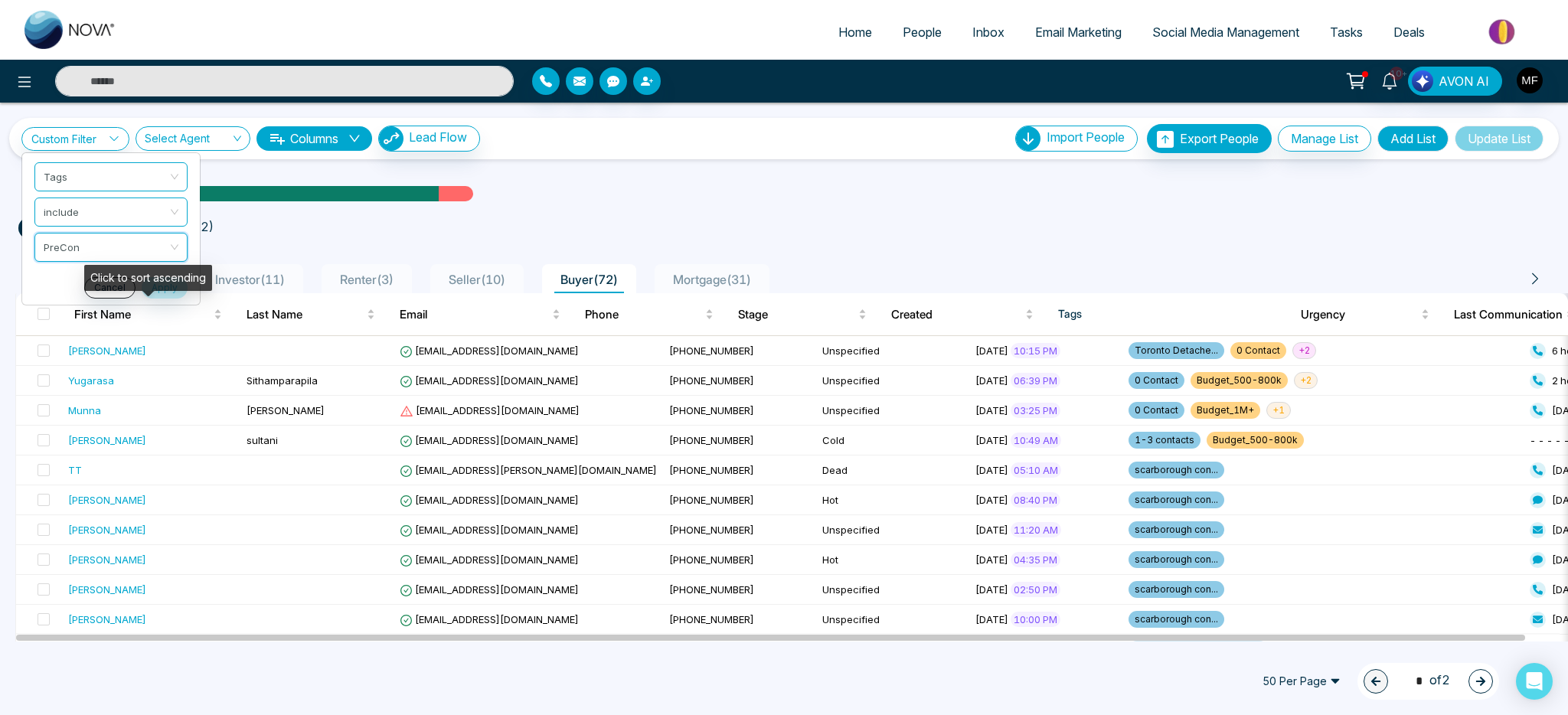
click at [164, 289] on div "Click to sort ascending" at bounding box center [148, 278] width 128 height 26
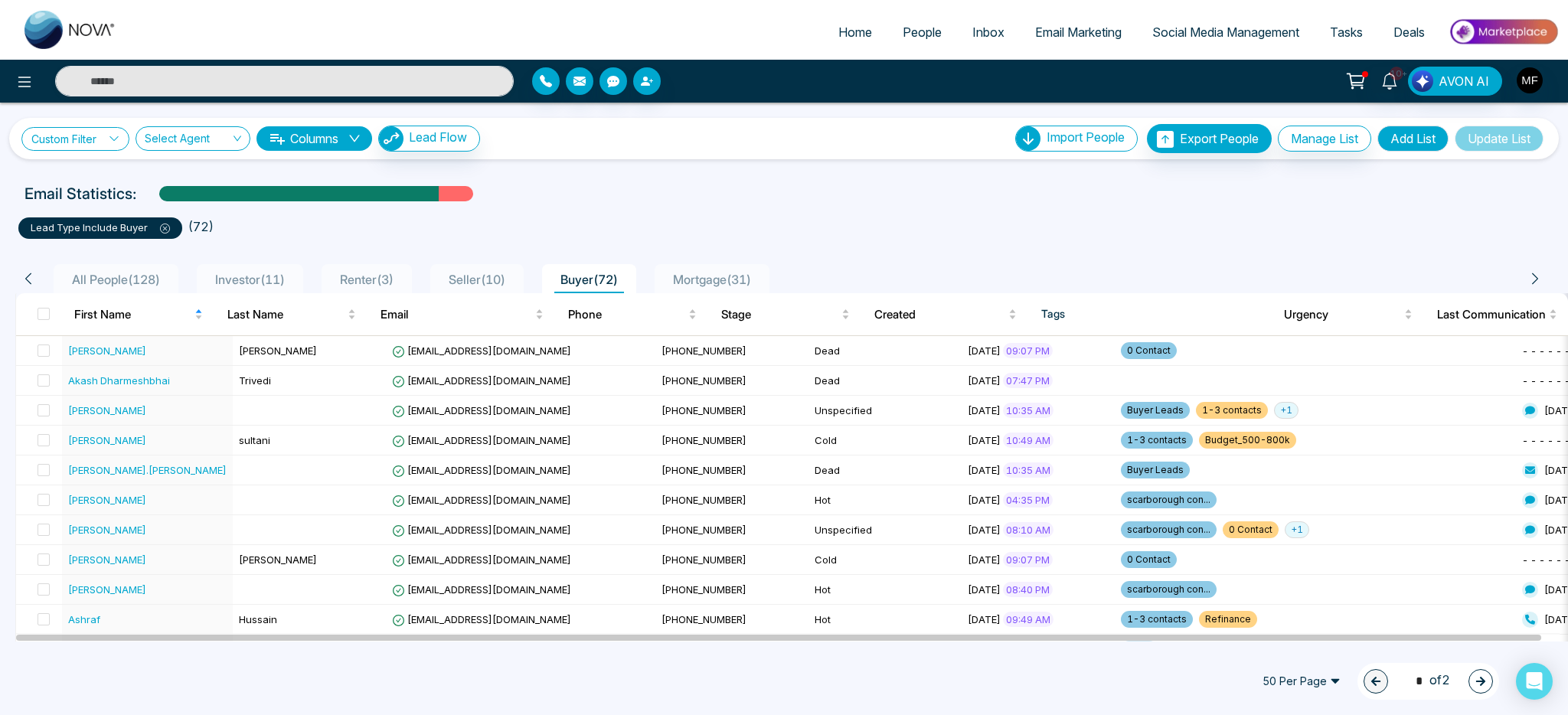
click at [62, 142] on link "Custom Filter" at bounding box center [76, 138] width 108 height 24
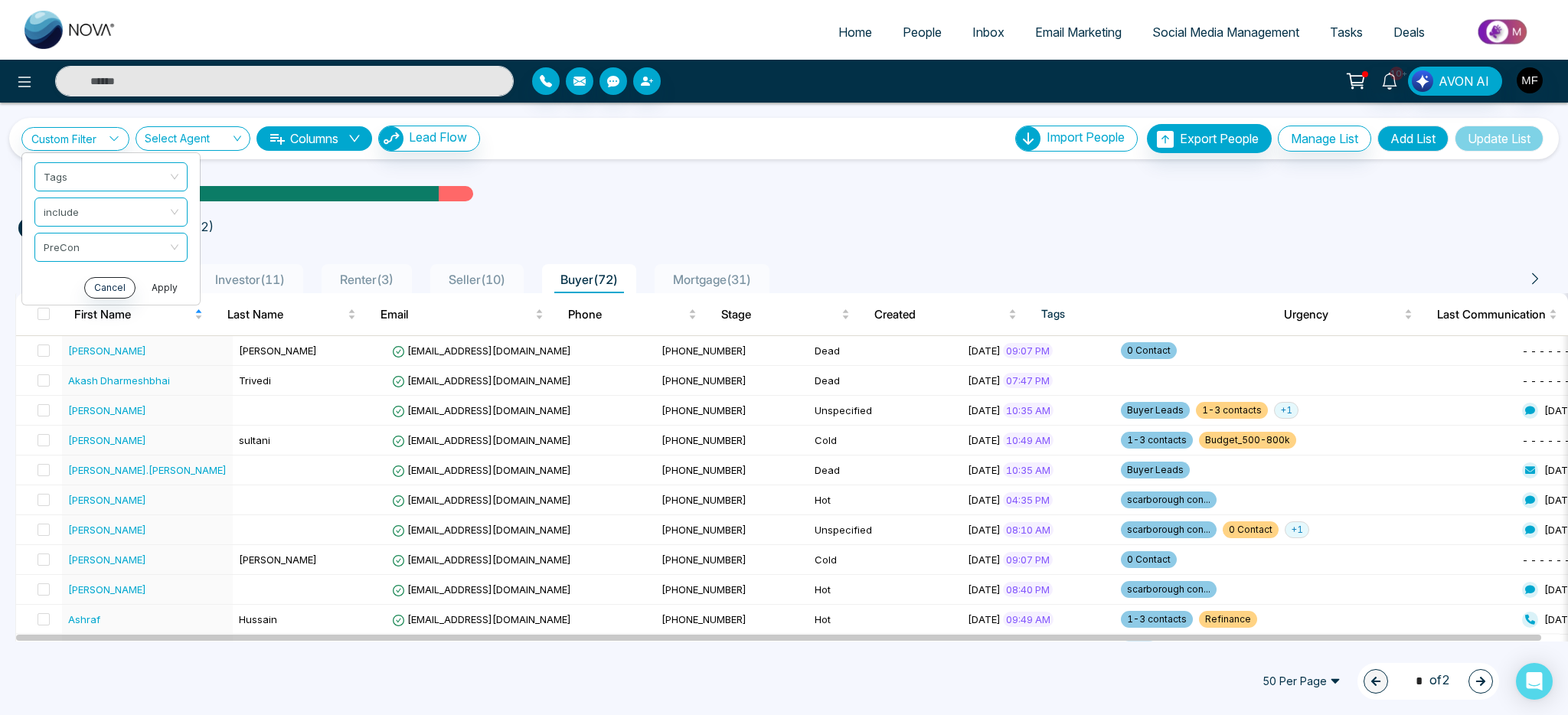
click at [158, 287] on button "Apply" at bounding box center [164, 288] width 46 height 22
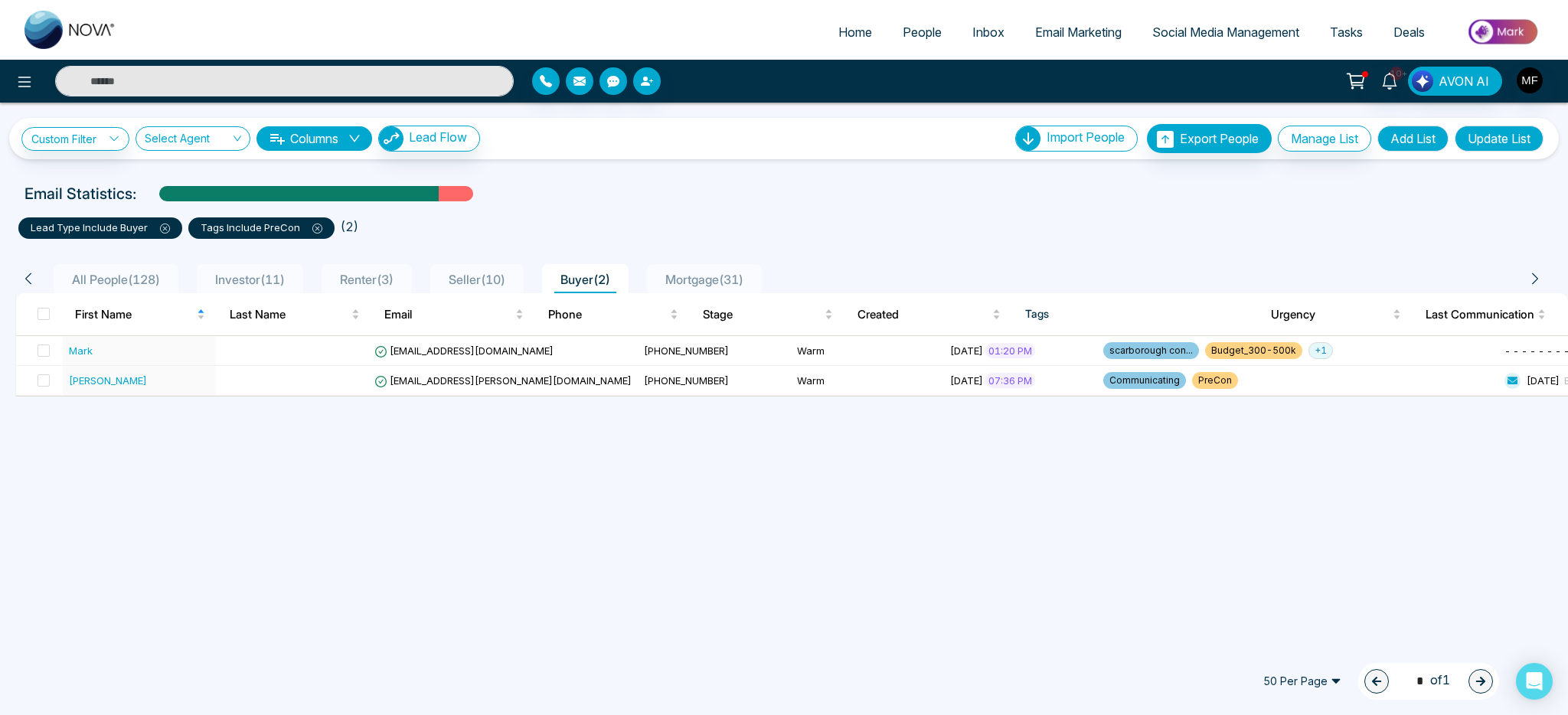
click at [725, 487] on div "Custom Filter Choose a filters Cancel Apply Select Agent Columns Lead Flow Impo…" at bounding box center [784, 371] width 1568 height 539
click at [195, 349] on div "Mark" at bounding box center [139, 351] width 141 height 16
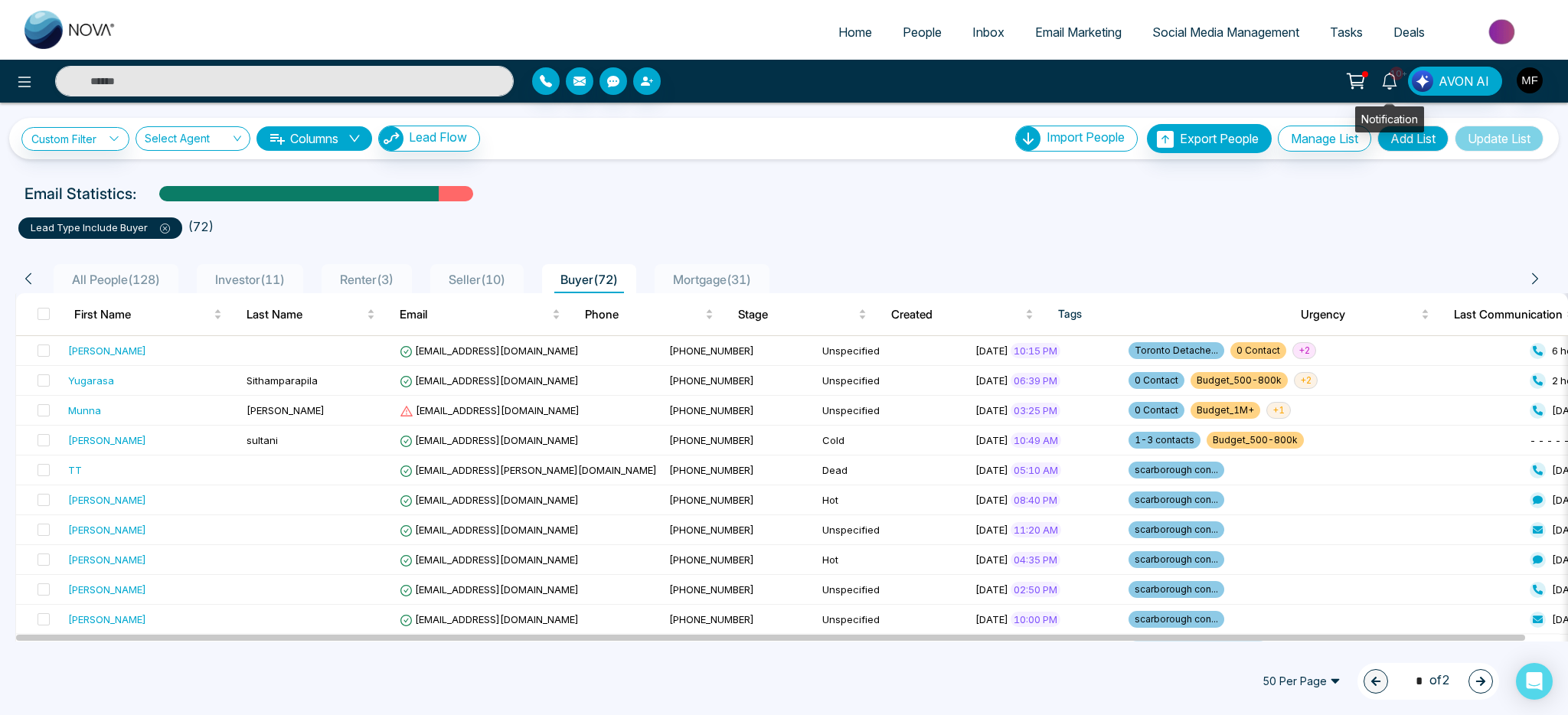
click at [1393, 87] on icon at bounding box center [1389, 80] width 17 height 17
click at [901, 209] on div "lead type include Buyer ( 72 )" at bounding box center [784, 222] width 1550 height 34
